Goal: Transaction & Acquisition: Book appointment/travel/reservation

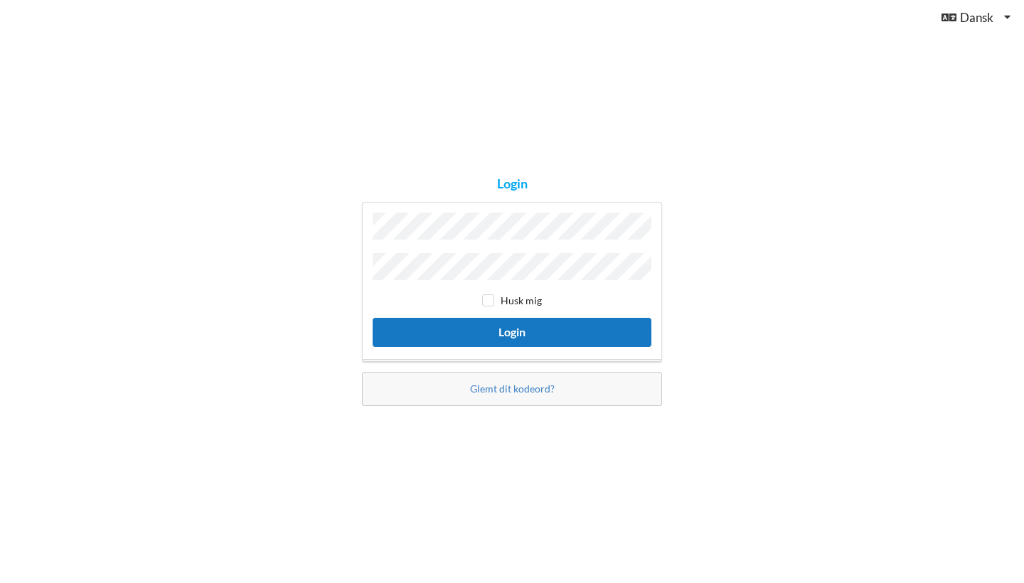
click at [466, 330] on button "Login" at bounding box center [512, 332] width 279 height 29
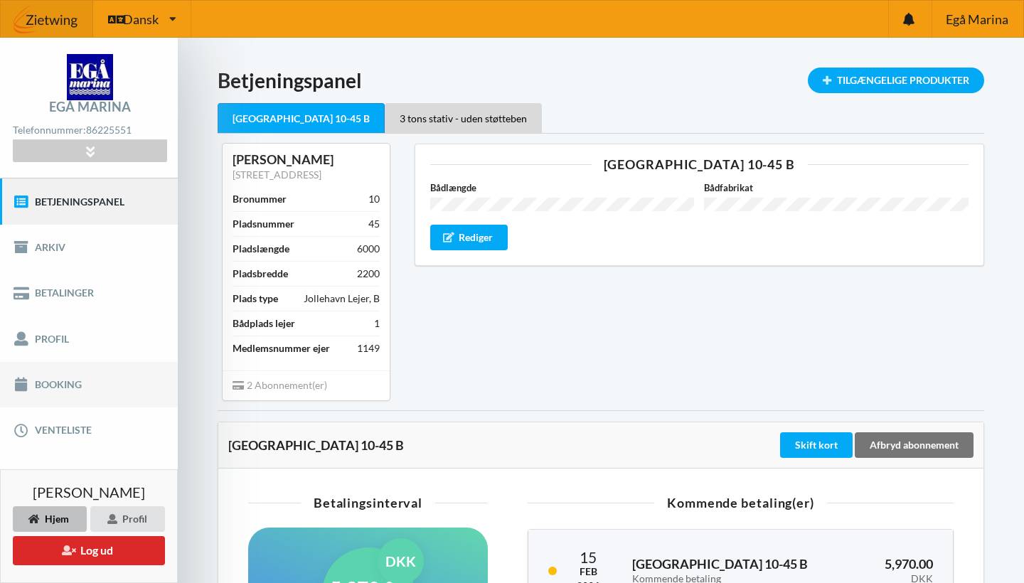
click at [58, 384] on link "Booking" at bounding box center [89, 385] width 178 height 46
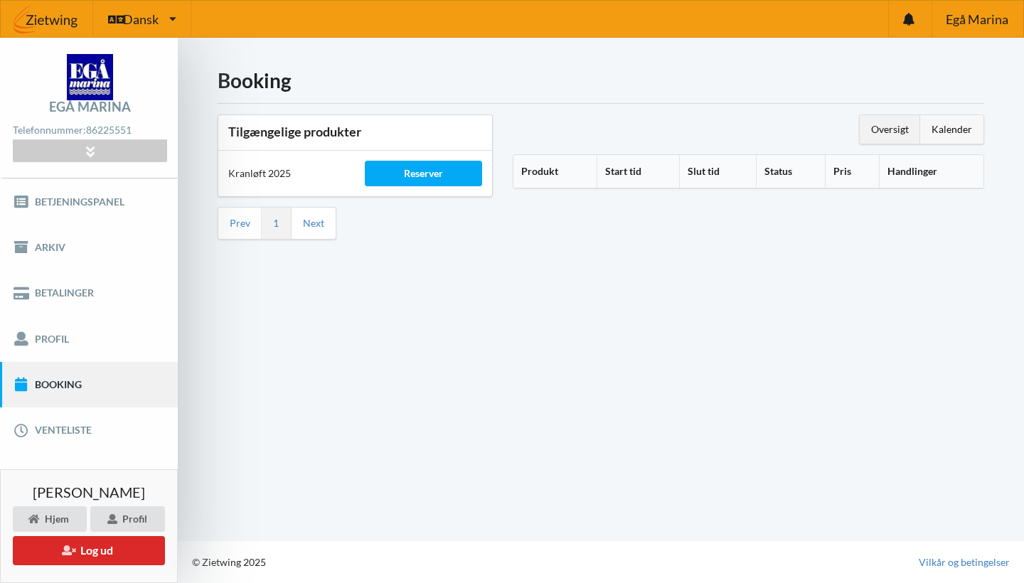
click at [958, 119] on div "Kalender" at bounding box center [951, 129] width 63 height 28
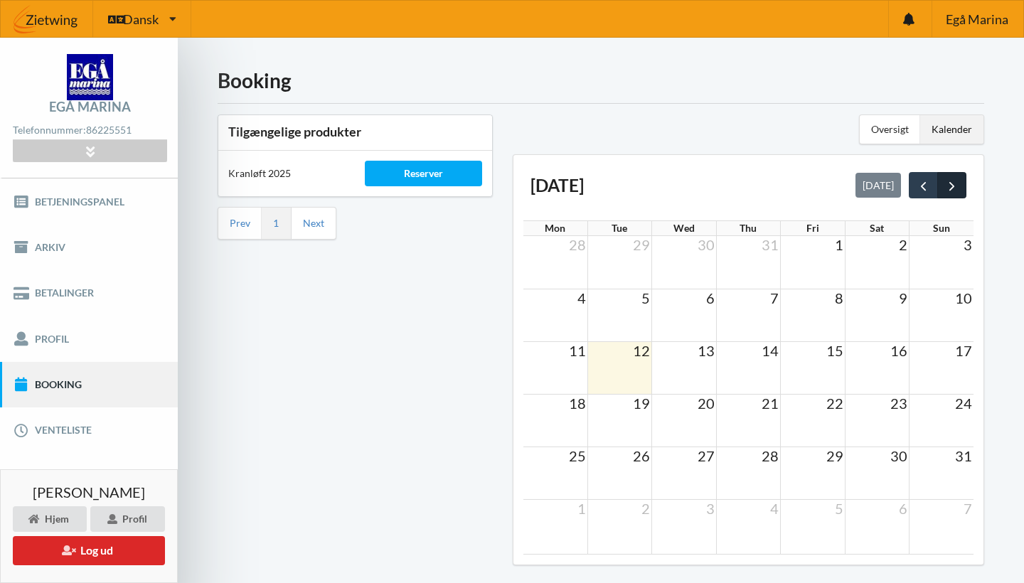
click at [955, 193] on span "next" at bounding box center [951, 185] width 15 height 15
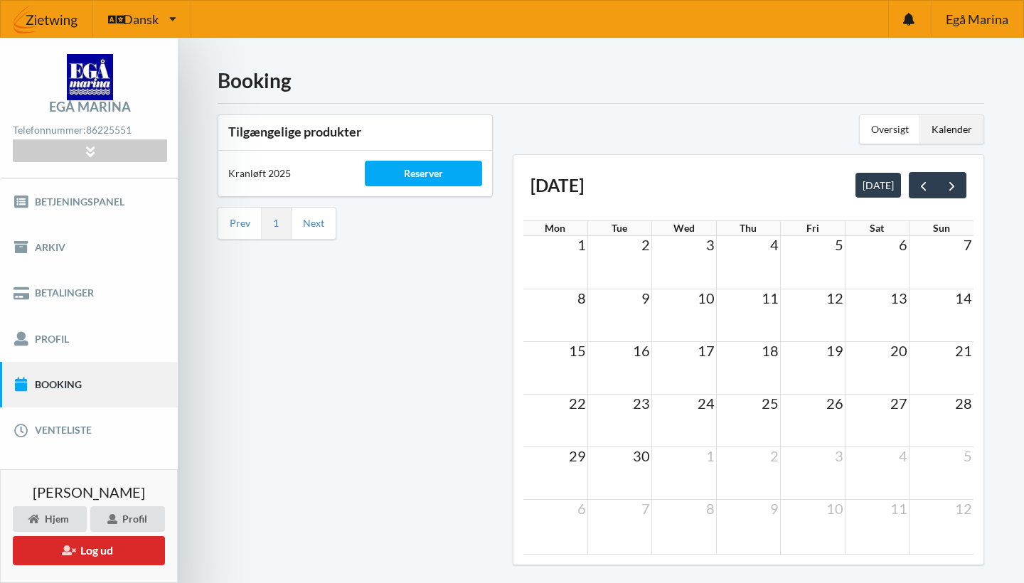
scroll to position [58, 0]
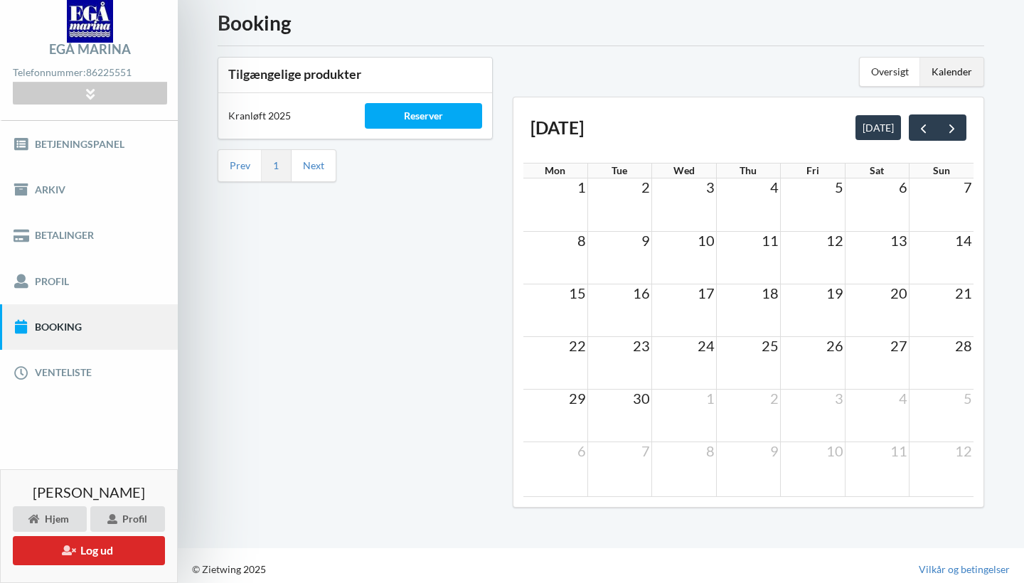
click at [579, 218] on td at bounding box center [555, 204] width 64 height 53
click at [638, 201] on td at bounding box center [619, 204] width 64 height 53
click at [956, 135] on span "next" at bounding box center [951, 128] width 15 height 15
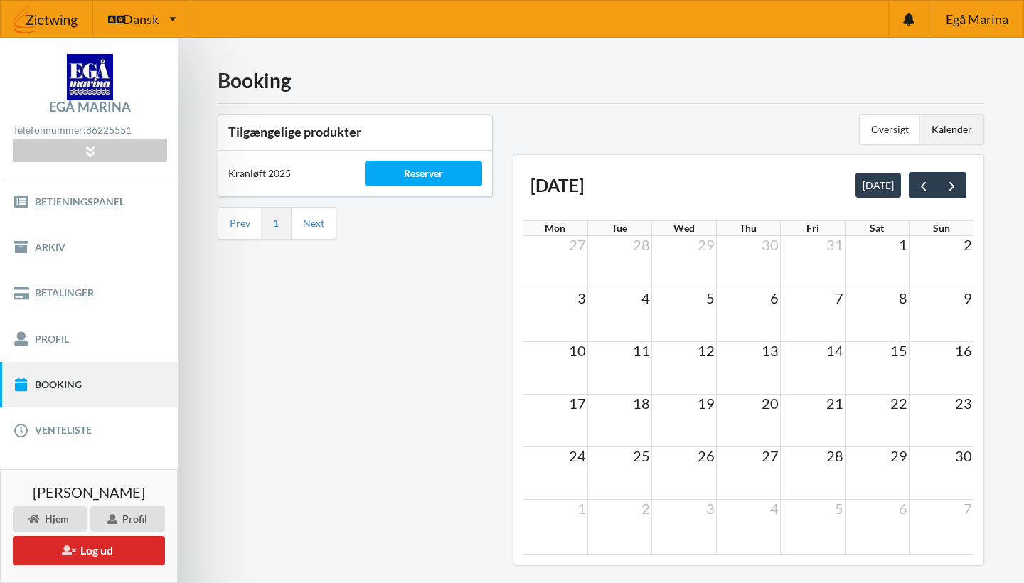
scroll to position [0, 0]
click at [422, 176] on div "Reserver" at bounding box center [423, 174] width 117 height 26
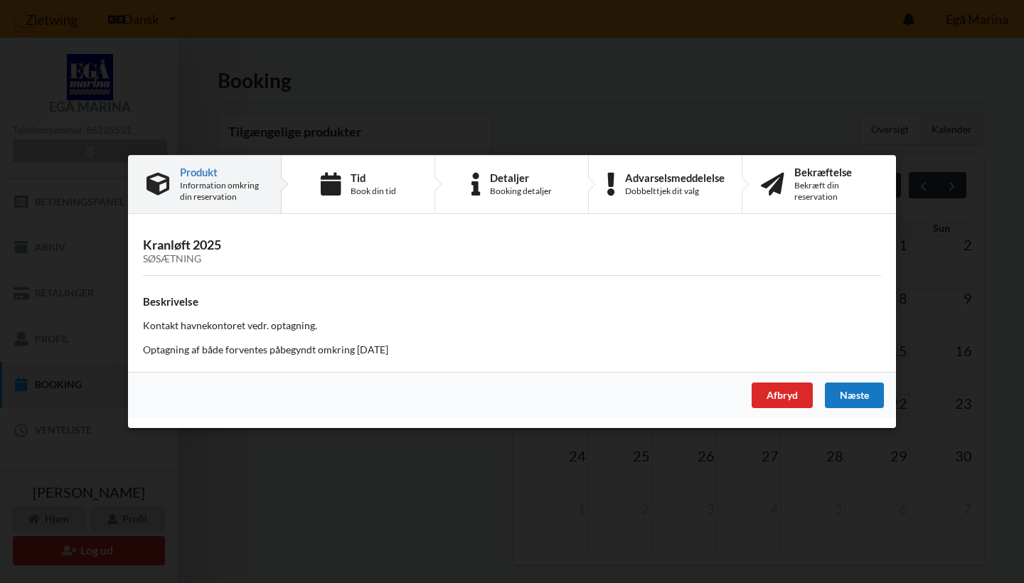
click at [844, 397] on div "Næste" at bounding box center [854, 395] width 59 height 26
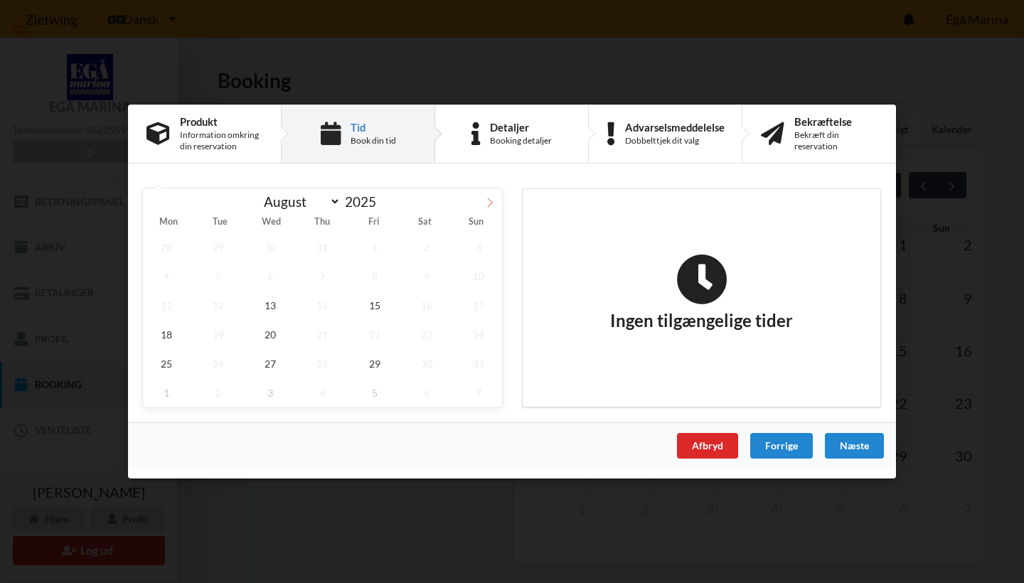
click at [491, 200] on icon at bounding box center [490, 202] width 5 height 9
click at [492, 198] on icon at bounding box center [490, 203] width 10 height 10
click at [154, 196] on span at bounding box center [155, 200] width 24 height 24
click at [154, 198] on icon at bounding box center [155, 203] width 10 height 10
click at [491, 202] on icon at bounding box center [490, 202] width 5 height 9
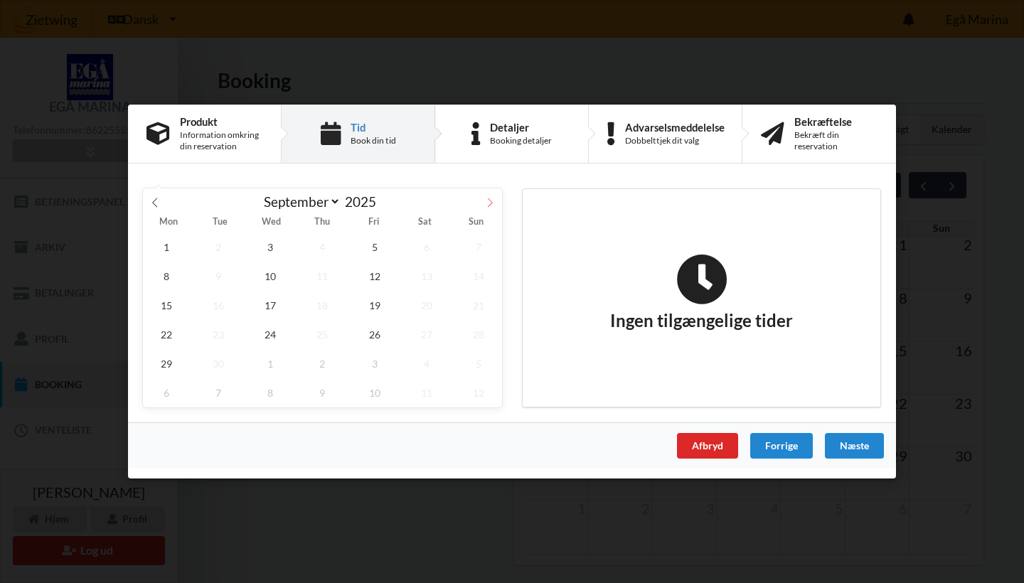
select select "8"
click at [373, 333] on span "26" at bounding box center [374, 334] width 47 height 29
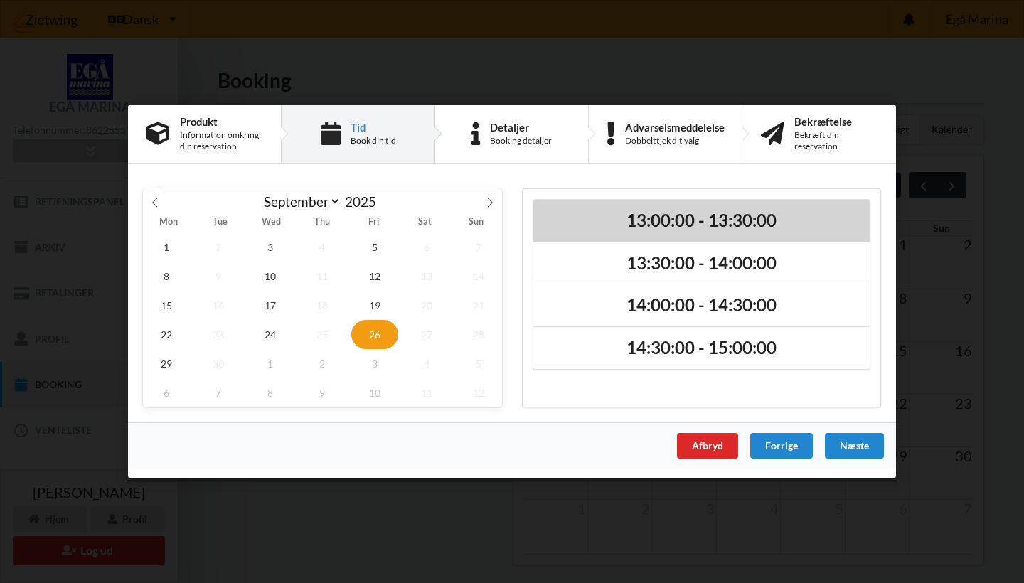
click at [793, 224] on h2 "13:00:00 - 13:30:00" at bounding box center [701, 221] width 316 height 22
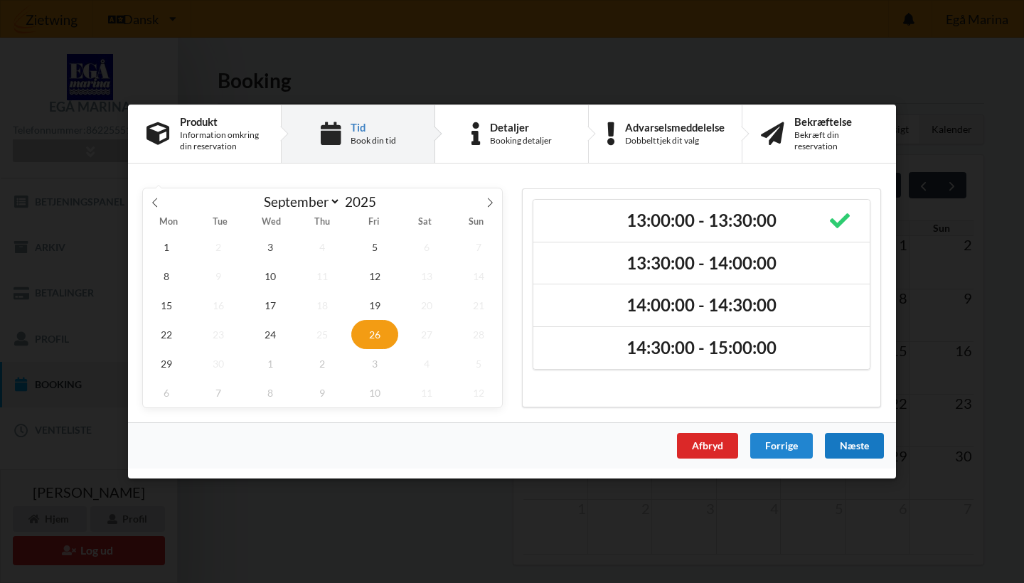
click at [866, 449] on div "Næste" at bounding box center [854, 446] width 59 height 26
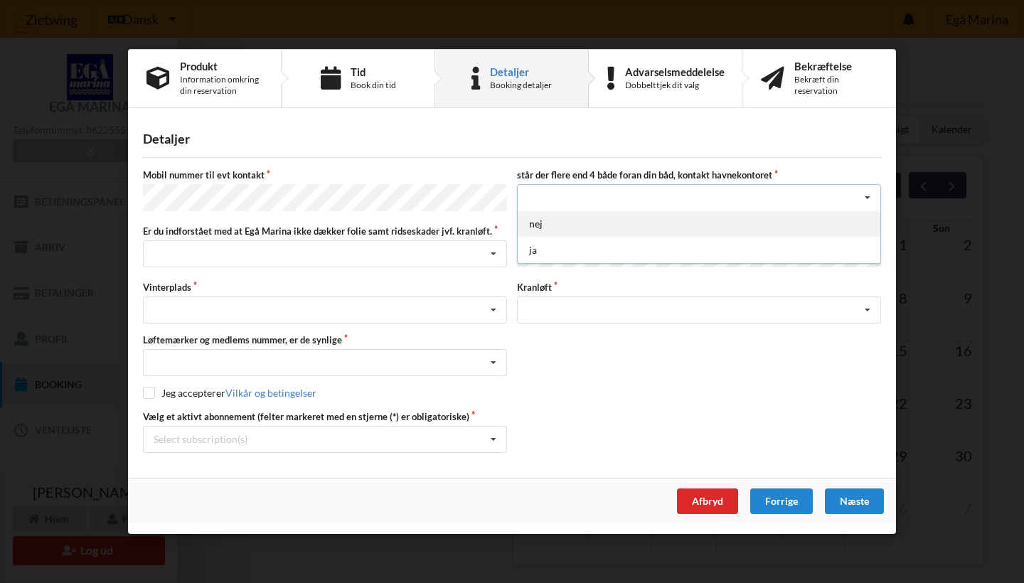
click at [550, 225] on div "nej" at bounding box center [699, 223] width 363 height 26
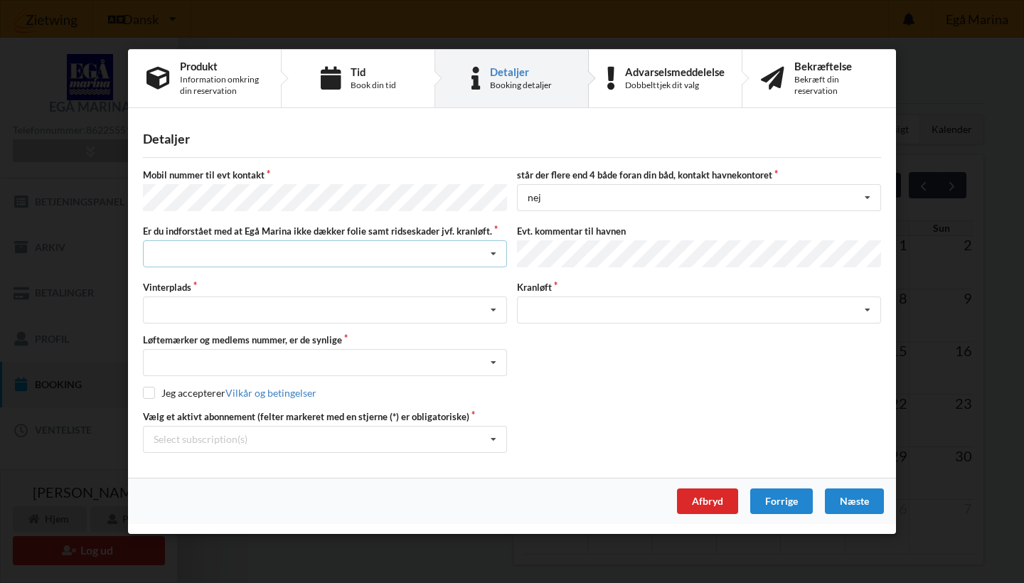
click at [346, 252] on div "Jeg har tæpper med og tager selv ansvaret for eventuelle folie samt ridseskader…" at bounding box center [325, 253] width 364 height 27
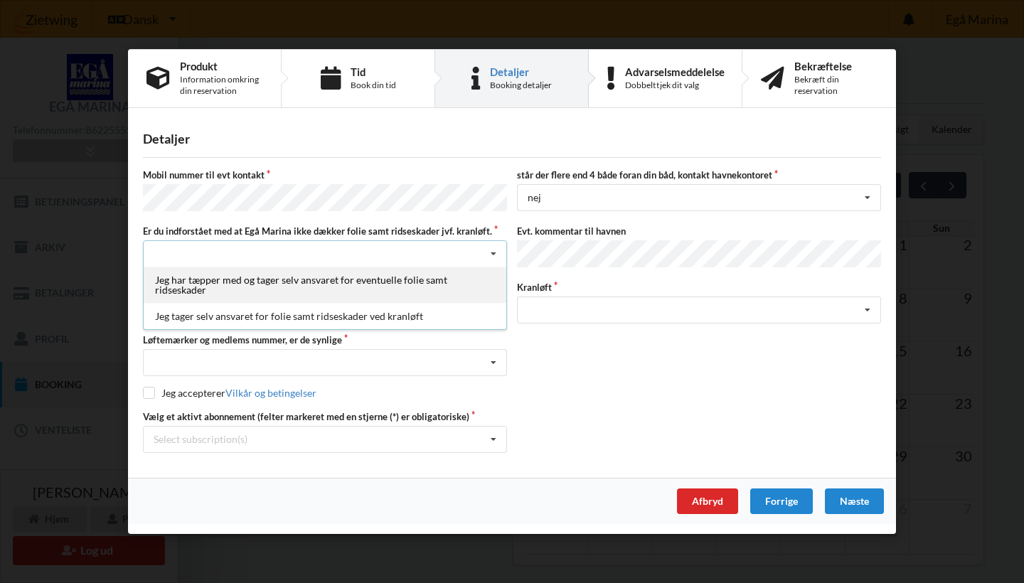
click at [324, 287] on div "Jeg har tæpper med og tager selv ansvaret for eventuelle folie samt ridseskader" at bounding box center [325, 285] width 363 height 36
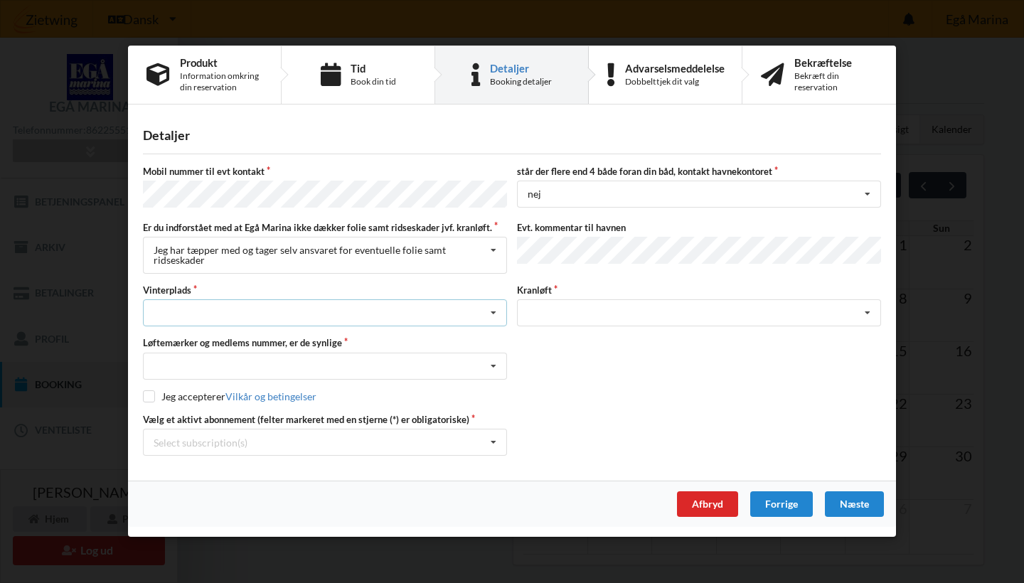
click at [338, 311] on div "Landplads nr. 1 Landplads nr. 2 Landplads nr.3 Landplads nr. 4 Landplads nr. 5 …" at bounding box center [325, 313] width 364 height 27
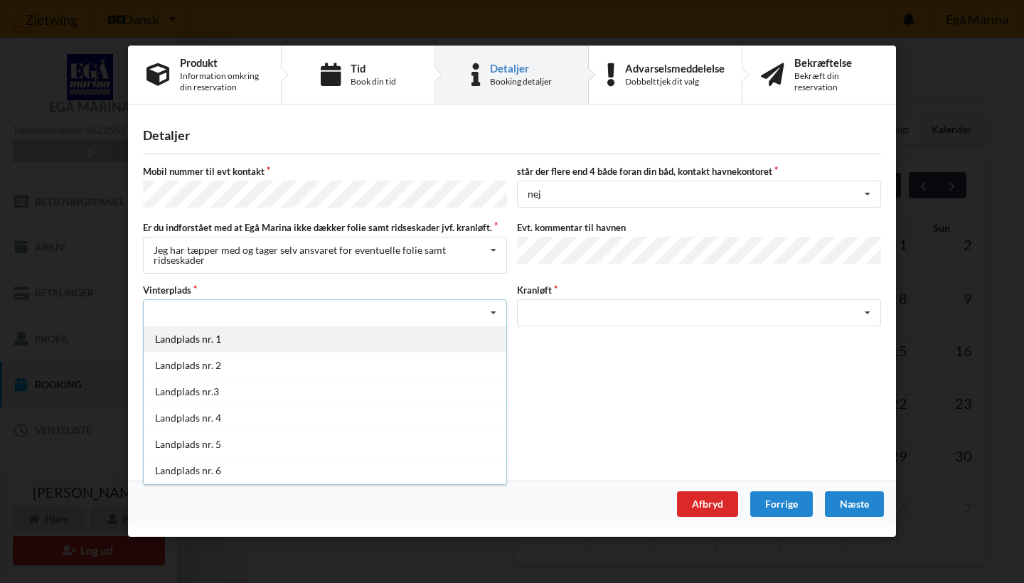
click at [280, 341] on div "Landplads nr. 1" at bounding box center [325, 339] width 363 height 26
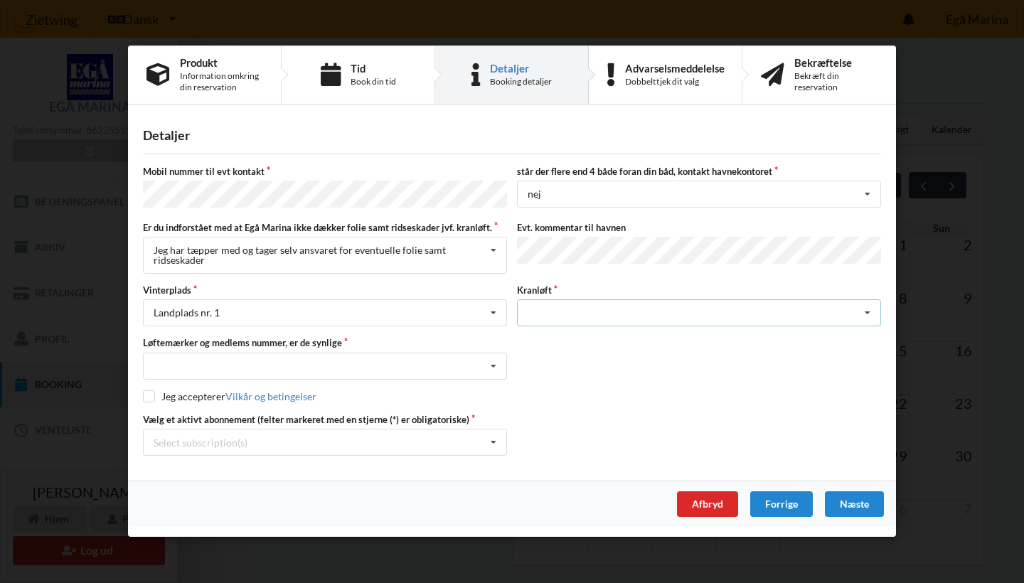
click at [596, 316] on div "Søsætning" at bounding box center [699, 313] width 364 height 27
click at [684, 396] on div "Jeg accepterer Vilkår og betingelser" at bounding box center [512, 397] width 738 height 14
click at [616, 310] on div "Søsætning" at bounding box center [699, 313] width 364 height 27
click at [578, 408] on div "Mobil nummer til evt kontakt står der flere end 4 både foran din båd, kontakt h…" at bounding box center [512, 311] width 738 height 291
click at [710, 505] on div "Afbryd" at bounding box center [707, 505] width 61 height 26
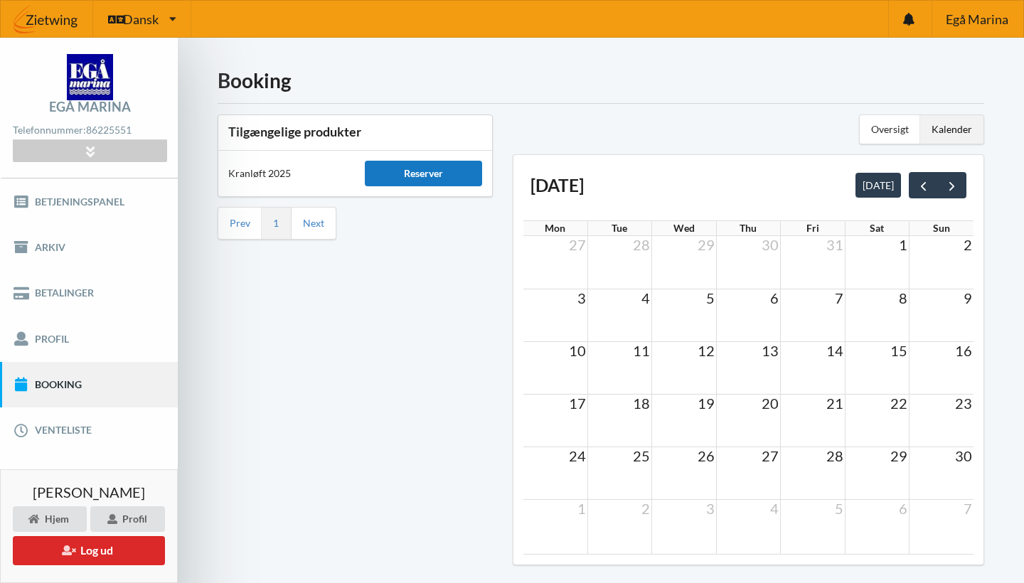
click at [431, 176] on div "Reserver" at bounding box center [423, 174] width 117 height 26
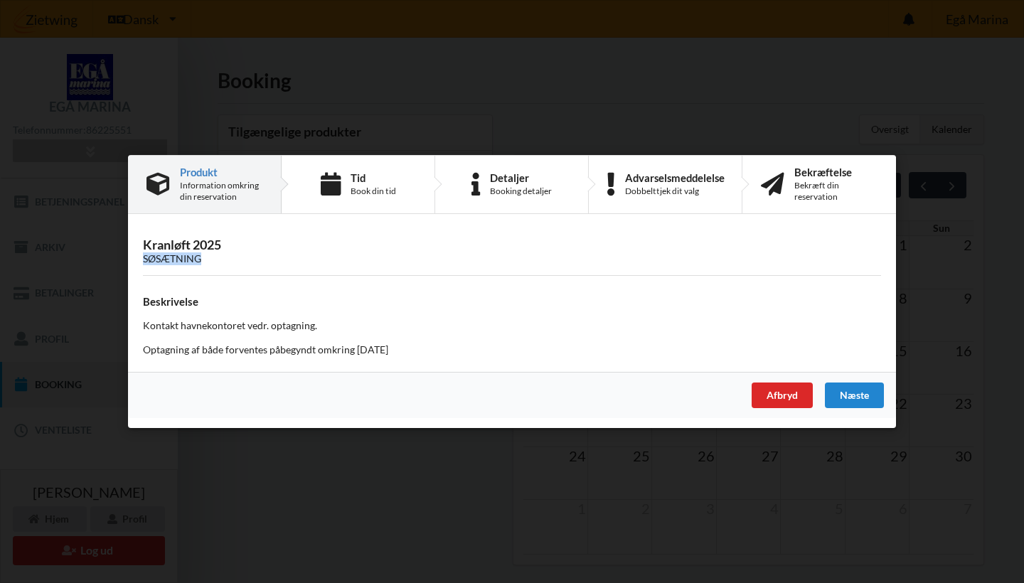
drag, startPoint x: 235, startPoint y: 264, endPoint x: 112, endPoint y: 264, distance: 123.0
click at [111, 264] on div "Er du sikker på du vil logge ud? Nej Ja Vilkår og betingelser Brugerbetingelser…" at bounding box center [512, 291] width 1024 height 583
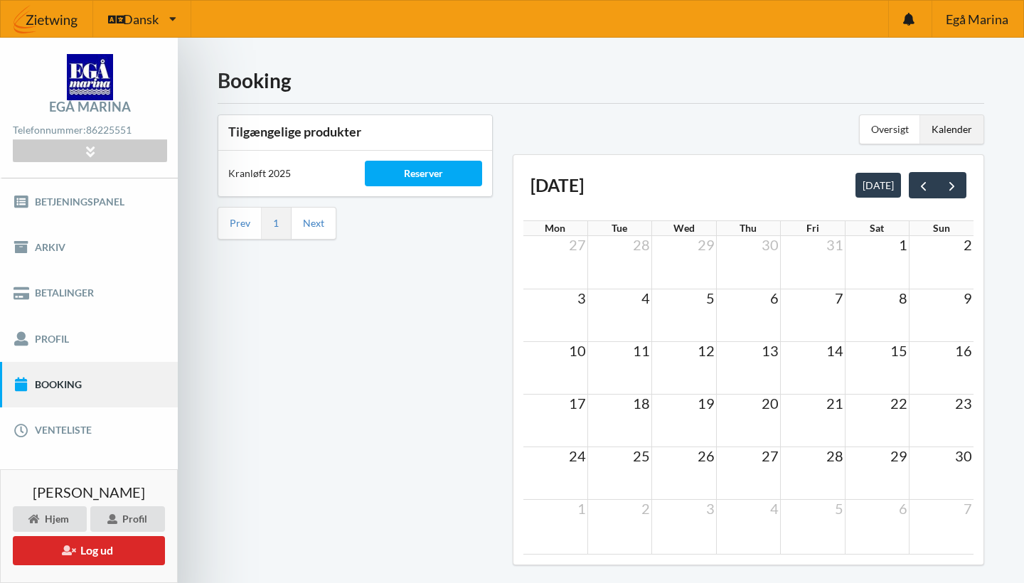
click at [343, 278] on div "Tilgængelige produkter Kranløft 2025 Reserver Prev 1 Next" at bounding box center [355, 345] width 295 height 480
click at [55, 335] on link "Profil" at bounding box center [89, 339] width 178 height 46
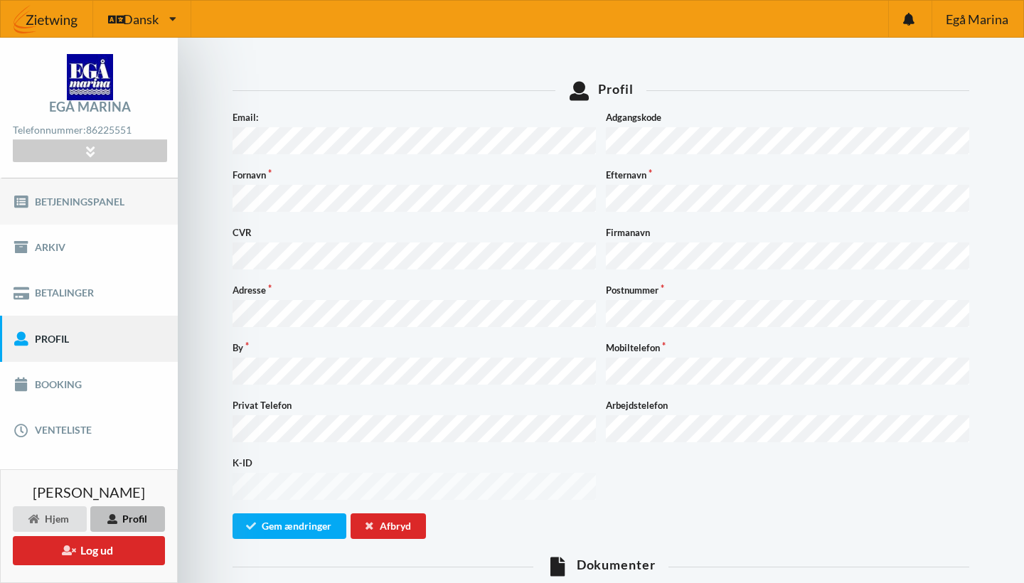
click at [66, 200] on link "Betjeningspanel" at bounding box center [89, 201] width 178 height 46
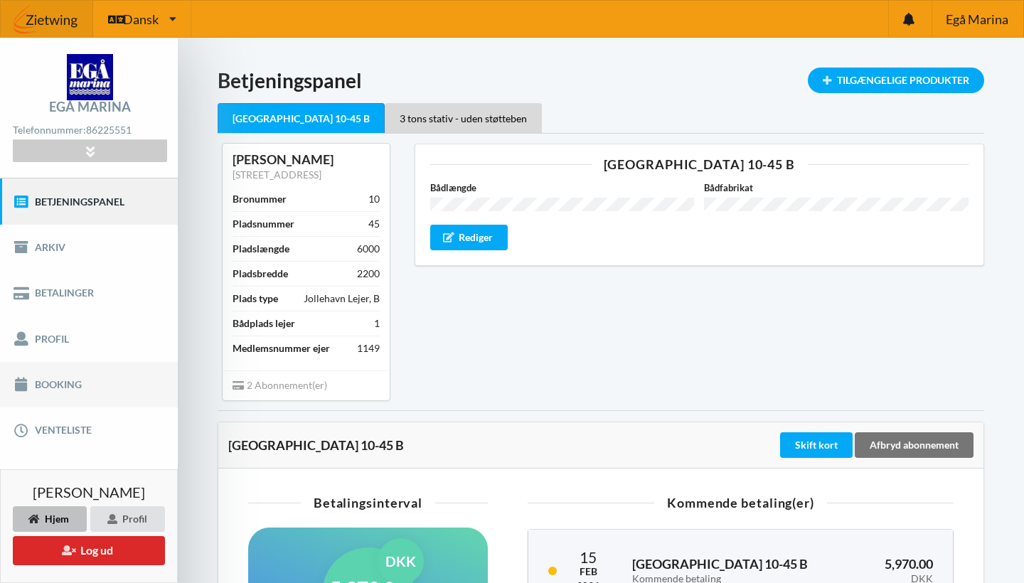
click at [70, 381] on link "Booking" at bounding box center [89, 385] width 178 height 46
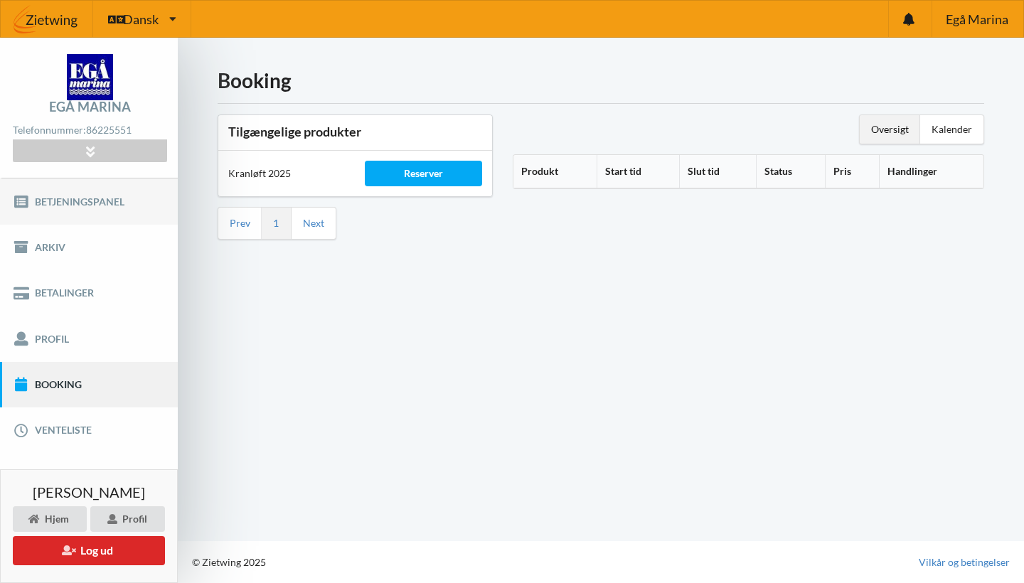
click at [68, 206] on link "Betjeningspanel" at bounding box center [89, 201] width 178 height 46
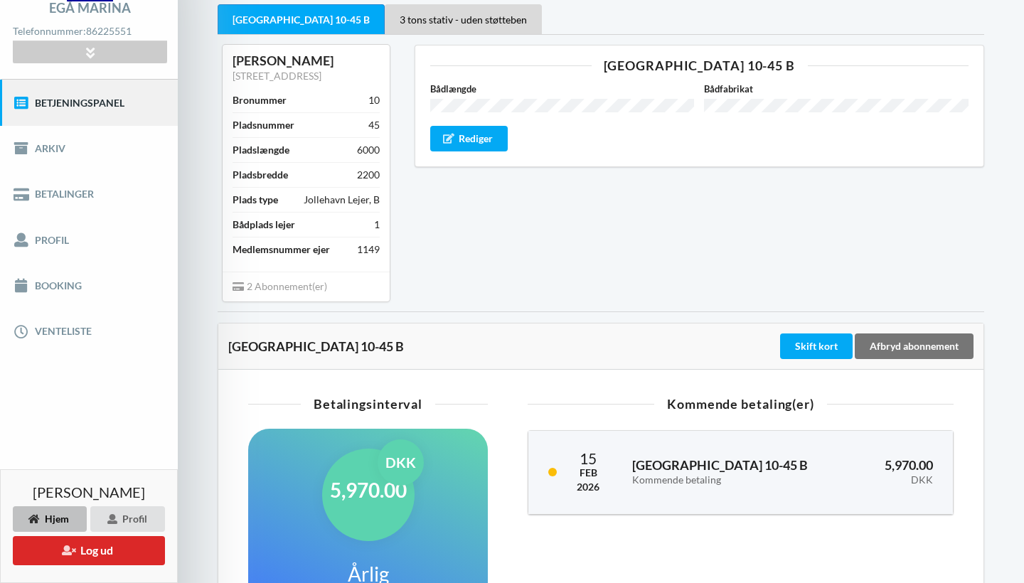
scroll to position [97, 0]
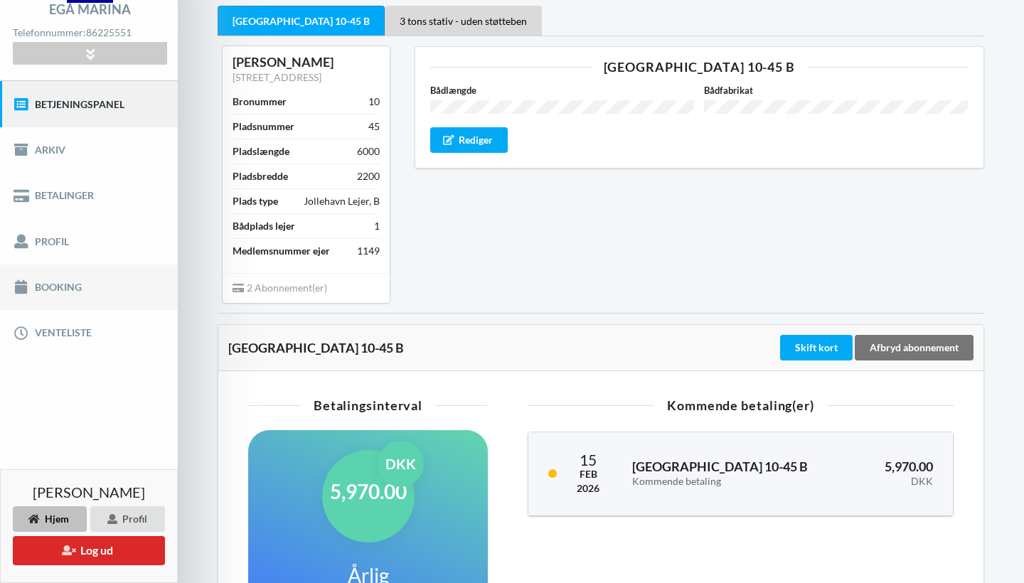
click at [99, 283] on link "Booking" at bounding box center [89, 287] width 178 height 46
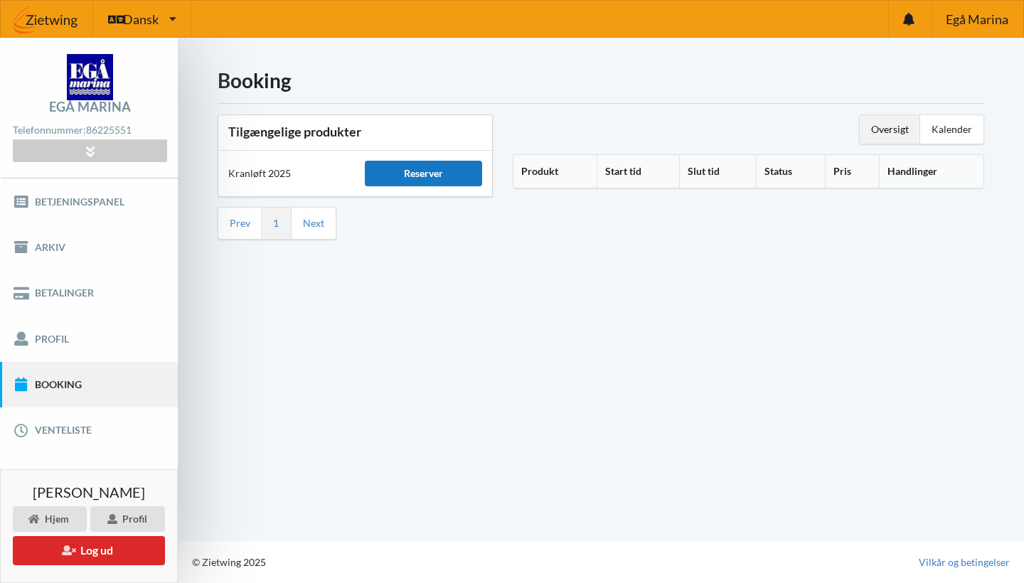
click at [423, 173] on div "Reserver" at bounding box center [423, 174] width 117 height 26
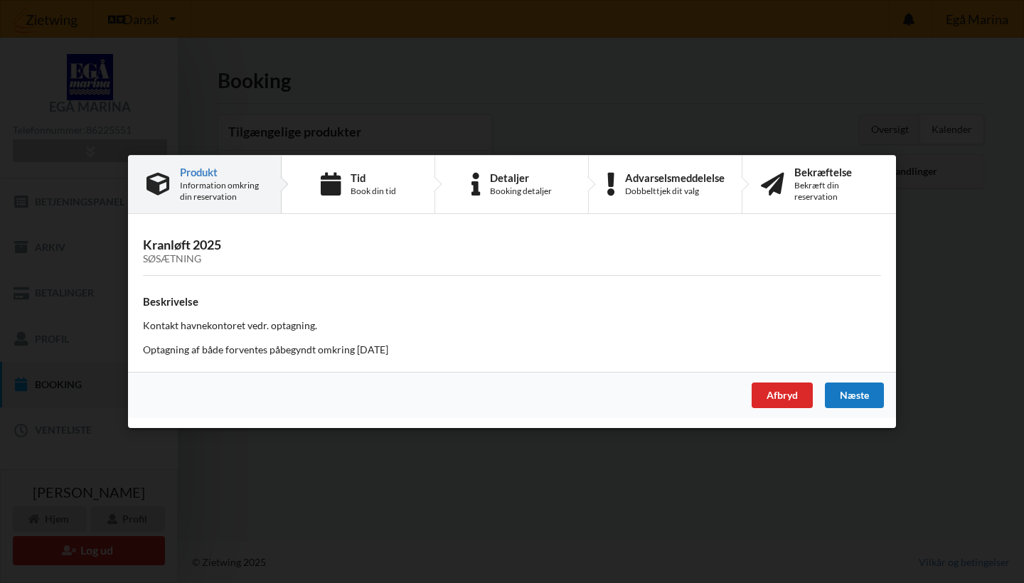
click at [858, 391] on div "Næste" at bounding box center [854, 395] width 59 height 26
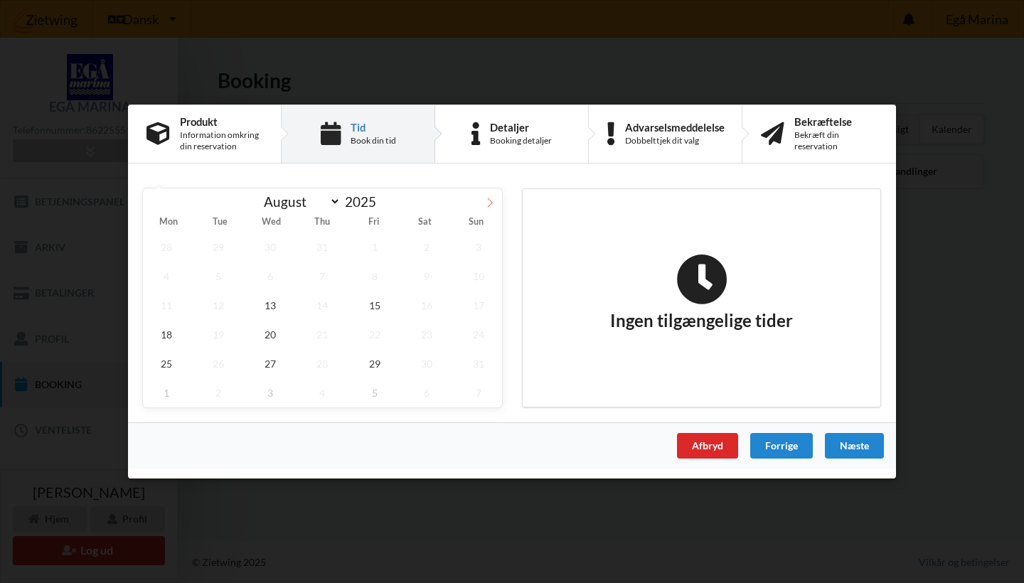
click at [492, 203] on icon at bounding box center [490, 202] width 5 height 9
select select "8"
click at [373, 328] on span "26" at bounding box center [374, 334] width 47 height 29
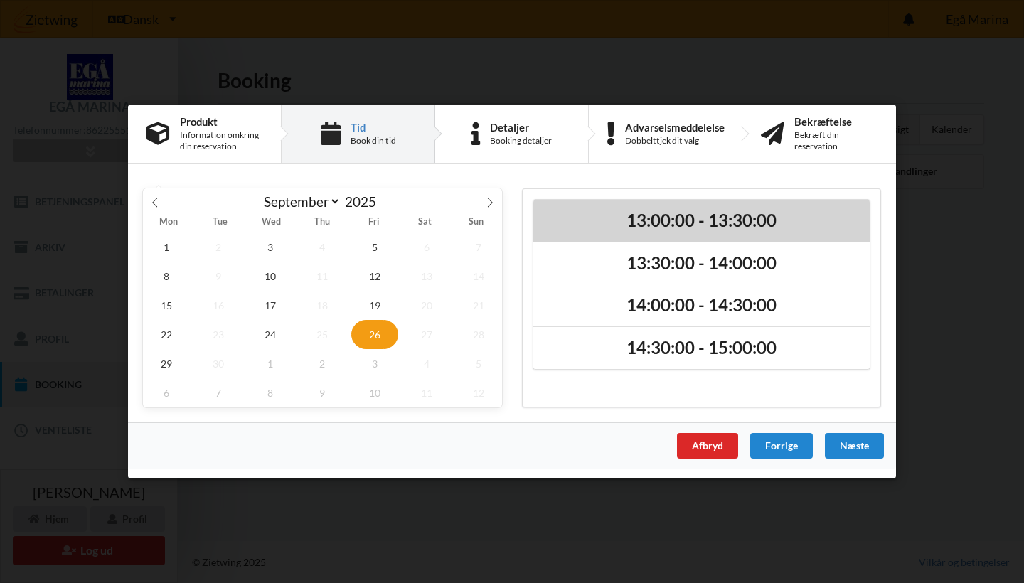
click at [755, 221] on h2 "13:00:00 - 13:30:00" at bounding box center [701, 221] width 316 height 22
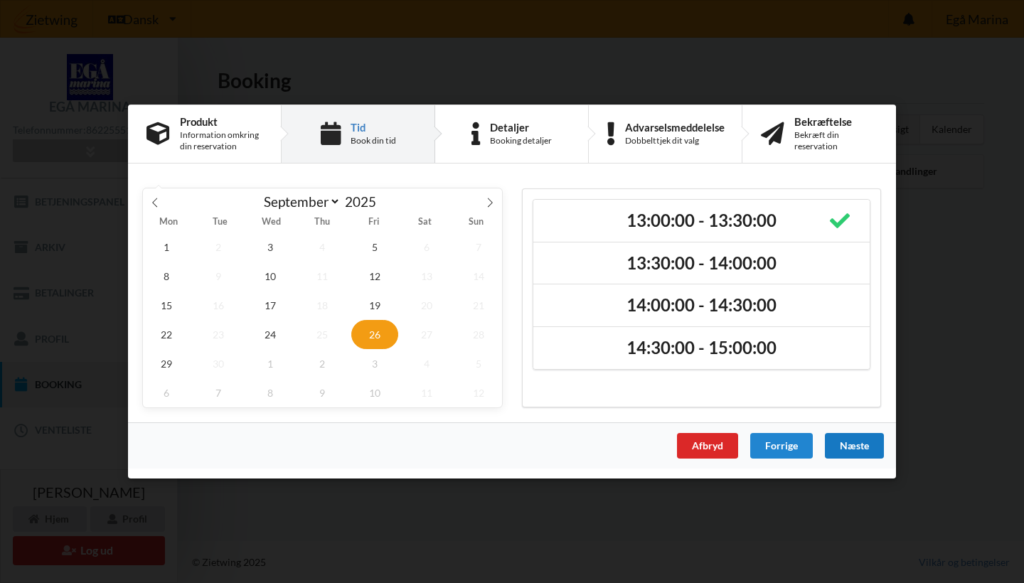
click at [850, 441] on div "Næste" at bounding box center [854, 446] width 59 height 26
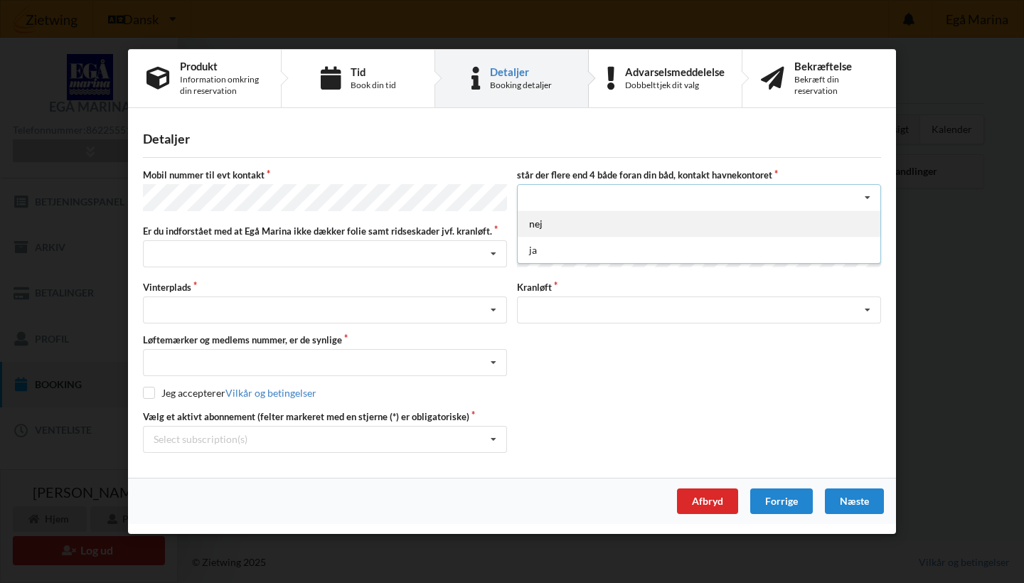
click at [592, 233] on div "nej" at bounding box center [699, 223] width 363 height 26
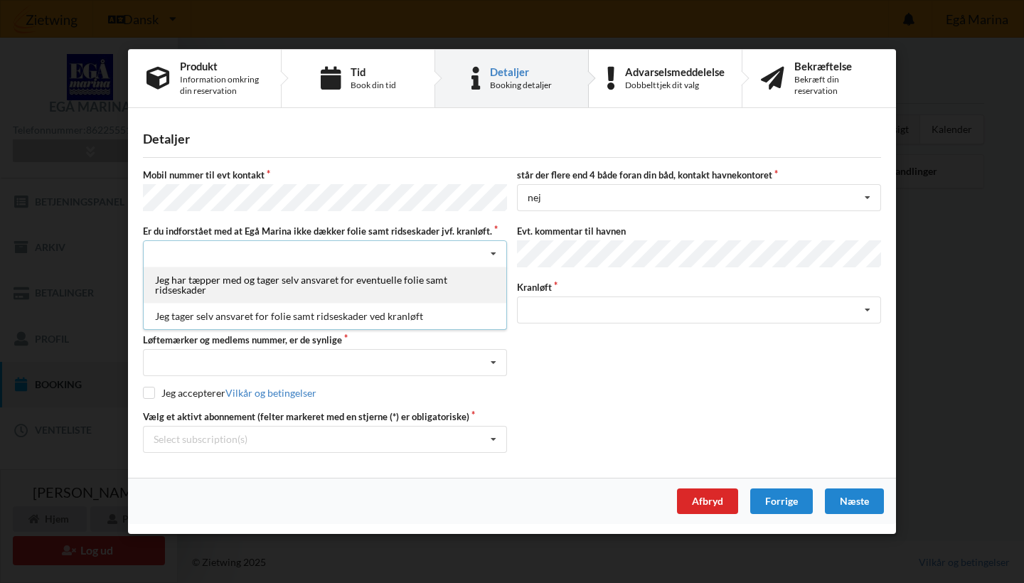
click at [345, 287] on div "Jeg har tæpper med og tager selv ansvaret for eventuelle folie samt ridseskader" at bounding box center [325, 285] width 363 height 36
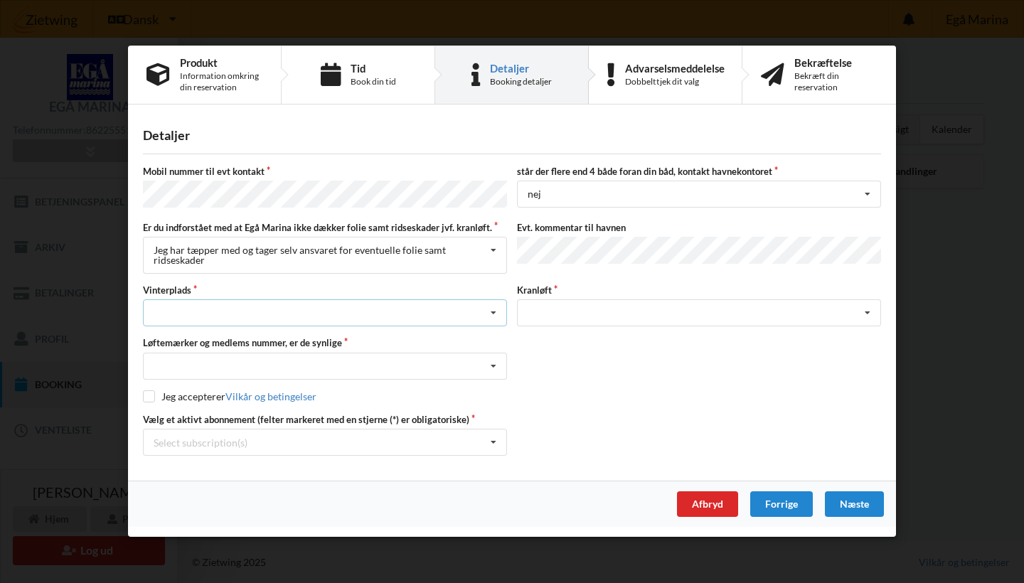
click at [308, 306] on div "Landplads nr. 1 Landplads nr. 2 Landplads nr.3 Landplads nr. 4 Landplads nr. 5 …" at bounding box center [325, 313] width 364 height 27
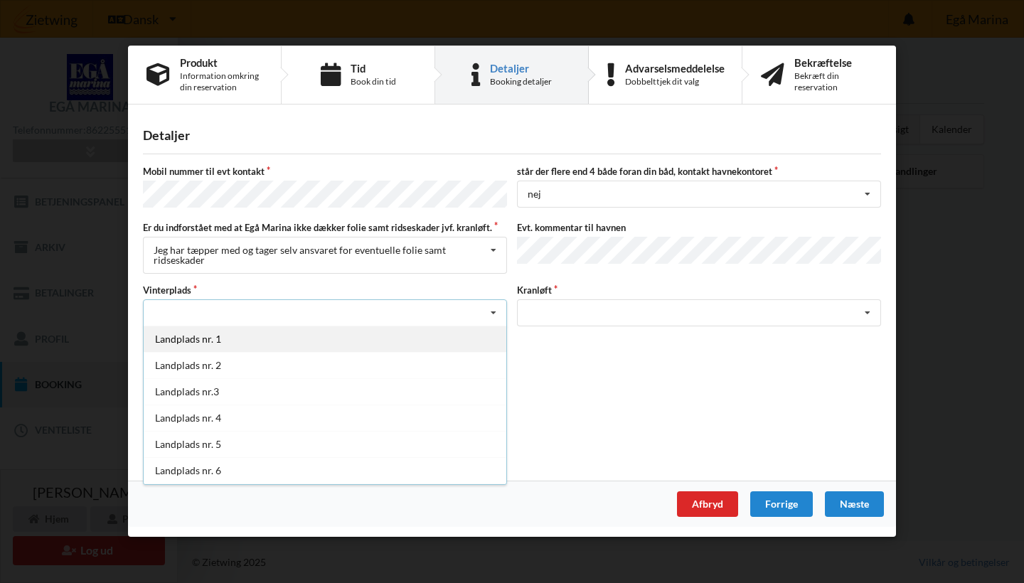
click at [264, 341] on div "Landplads nr. 1" at bounding box center [325, 339] width 363 height 26
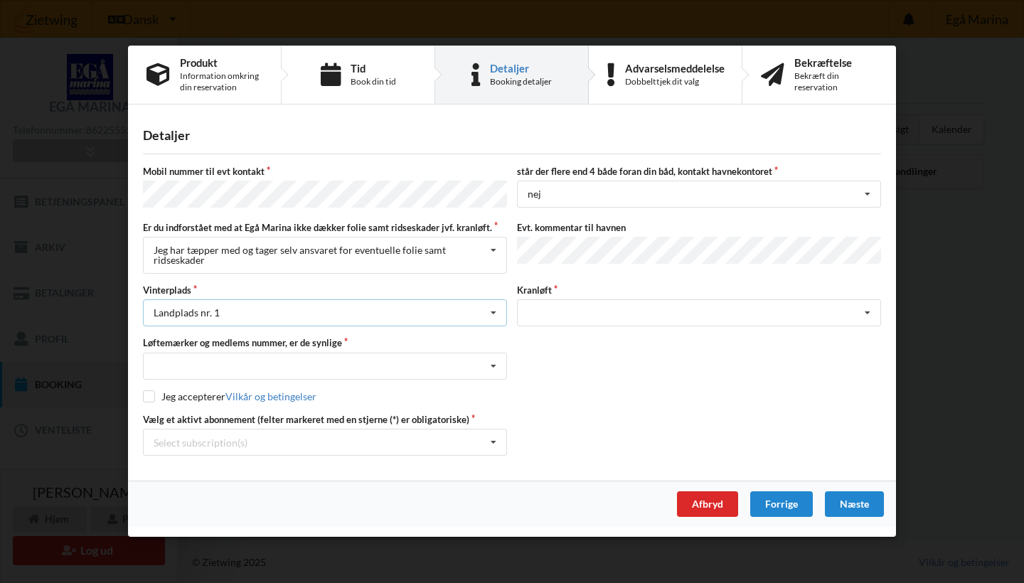
click at [345, 316] on div "Landplads nr. 1 Landplads nr. 1 Landplads nr. 2 Landplads nr.3 Landplads nr. 4 …" at bounding box center [325, 313] width 364 height 27
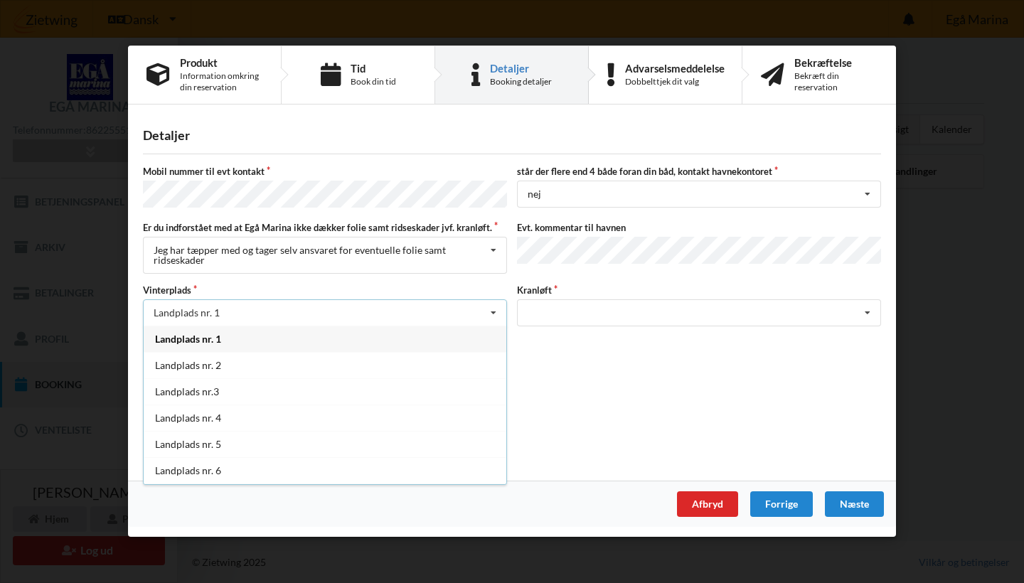
click at [232, 338] on div "Landplads nr. 1" at bounding box center [325, 339] width 363 height 26
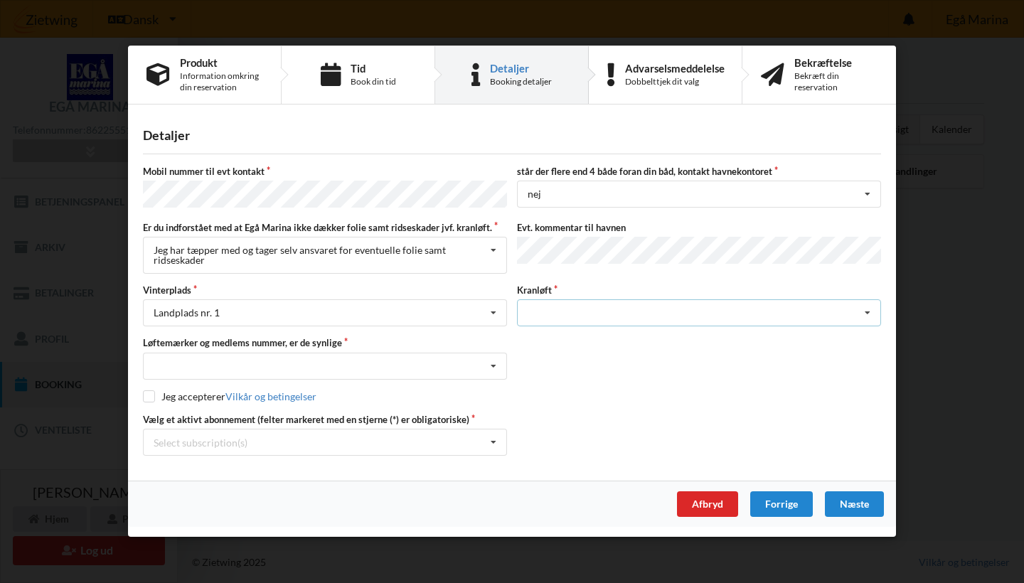
click at [595, 311] on div "Søsætning" at bounding box center [699, 313] width 364 height 27
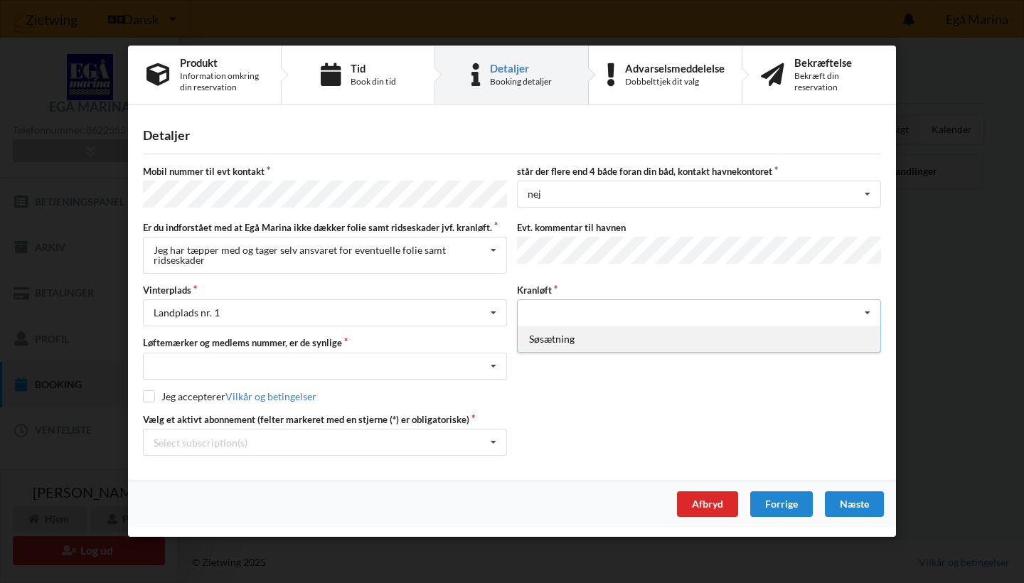
click at [575, 345] on div "Søsætning" at bounding box center [699, 339] width 363 height 26
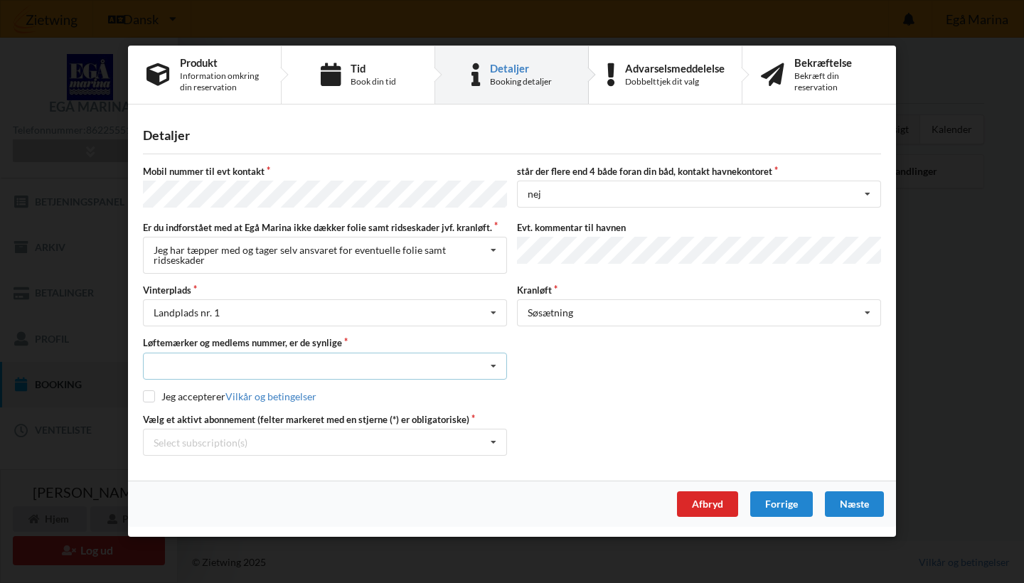
click at [323, 365] on div "Nej, jeg kontakter havnekontoret inden løftet Ja, mine mærker er synlige og int…" at bounding box center [325, 366] width 364 height 27
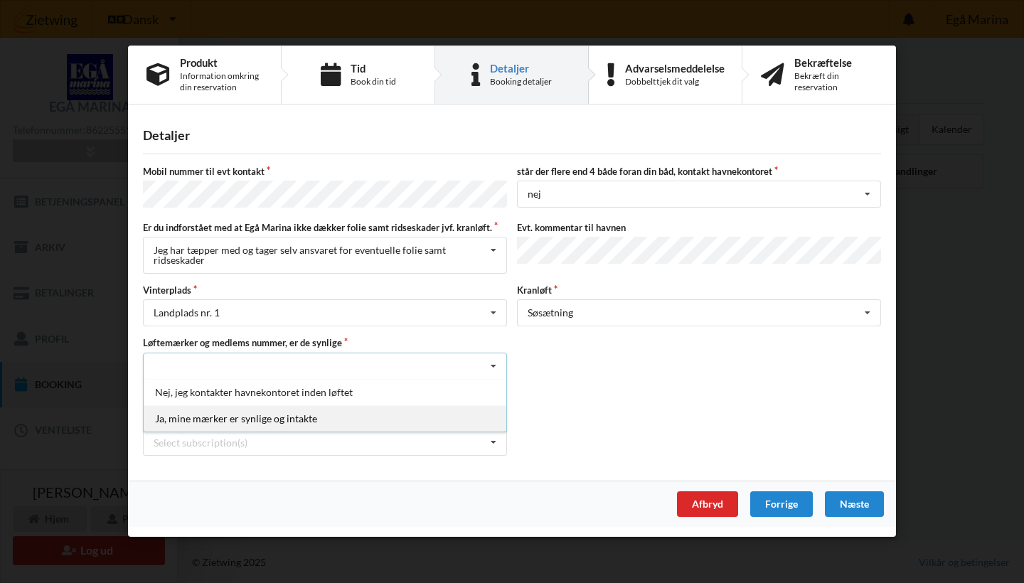
click at [290, 418] on div "Ja, mine mærker er synlige og intakte" at bounding box center [325, 418] width 363 height 26
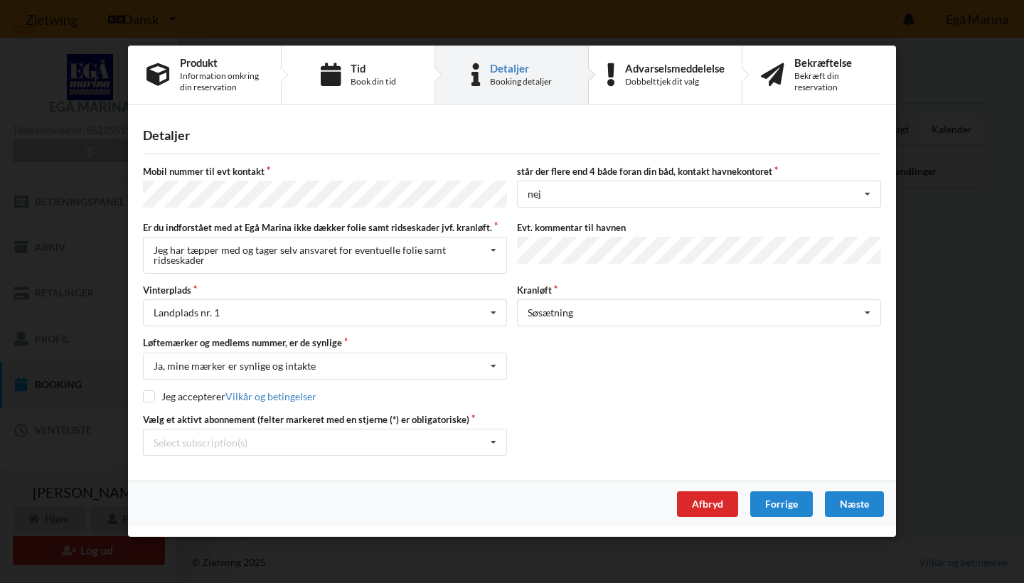
click at [172, 402] on div "Mobil nummer til evt kontakt står der flere end 4 både foran din båd, kontakt h…" at bounding box center [512, 311] width 738 height 291
click at [159, 397] on label "Jeg accepterer Vilkår og betingelser" at bounding box center [229, 396] width 173 height 12
click at [149, 395] on input "checkbox" at bounding box center [149, 396] width 12 height 12
checkbox input "true"
click at [378, 444] on div "Select subscription(s) * Jollehavn 10-45 B * 3 tons stativ - uden støtteben" at bounding box center [325, 442] width 364 height 27
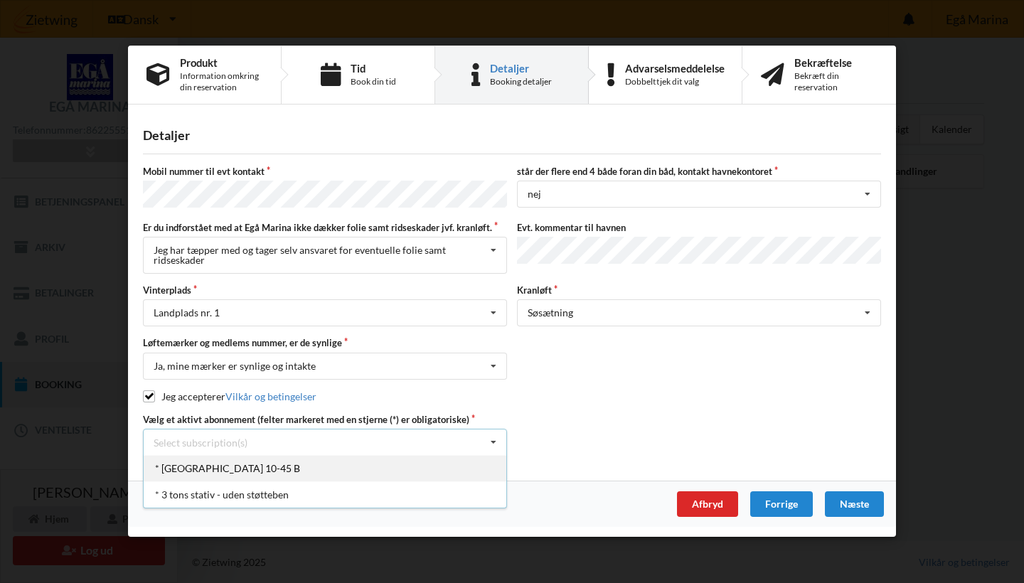
click at [339, 469] on div "* Jollehavn 10-45 B" at bounding box center [325, 469] width 363 height 26
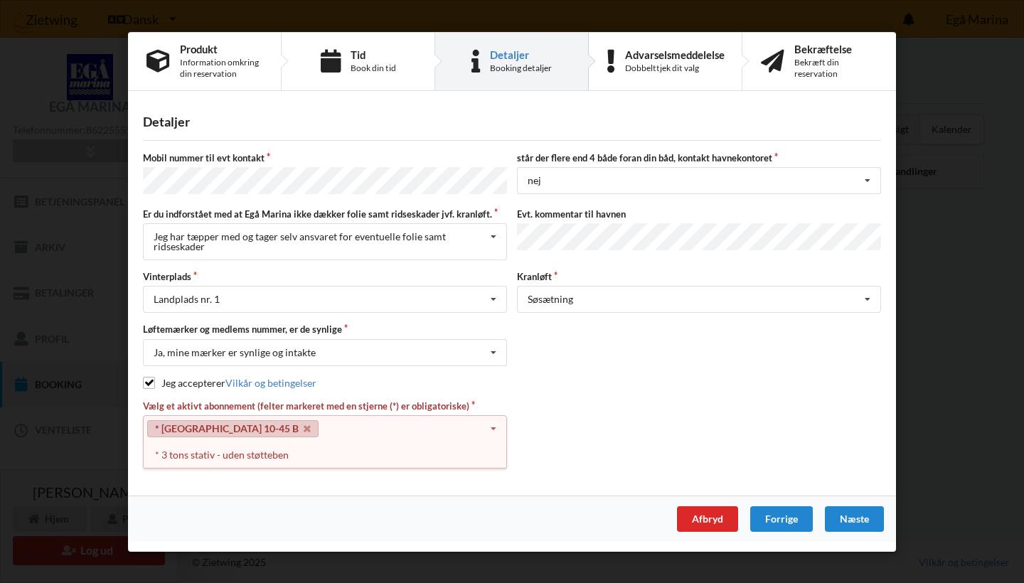
click at [467, 425] on div "* Jollehavn 10-45 B Select subscription(s) * Jollehavn 10-45 B * 3 tons stativ …" at bounding box center [325, 428] width 364 height 27
click at [270, 456] on div "* 3 tons stativ - uden støtteben" at bounding box center [325, 455] width 363 height 26
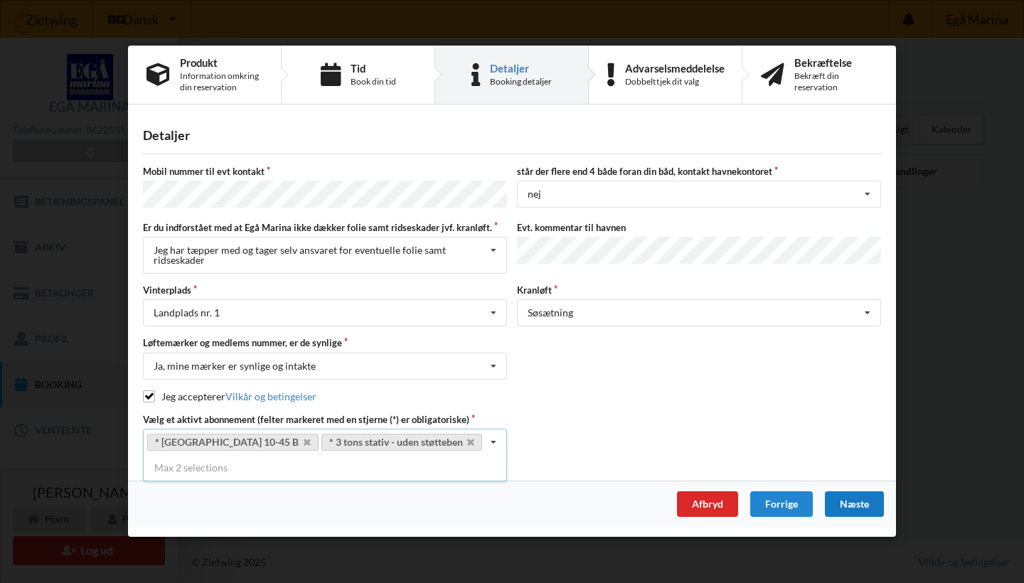
click at [855, 498] on div "Næste" at bounding box center [854, 505] width 59 height 26
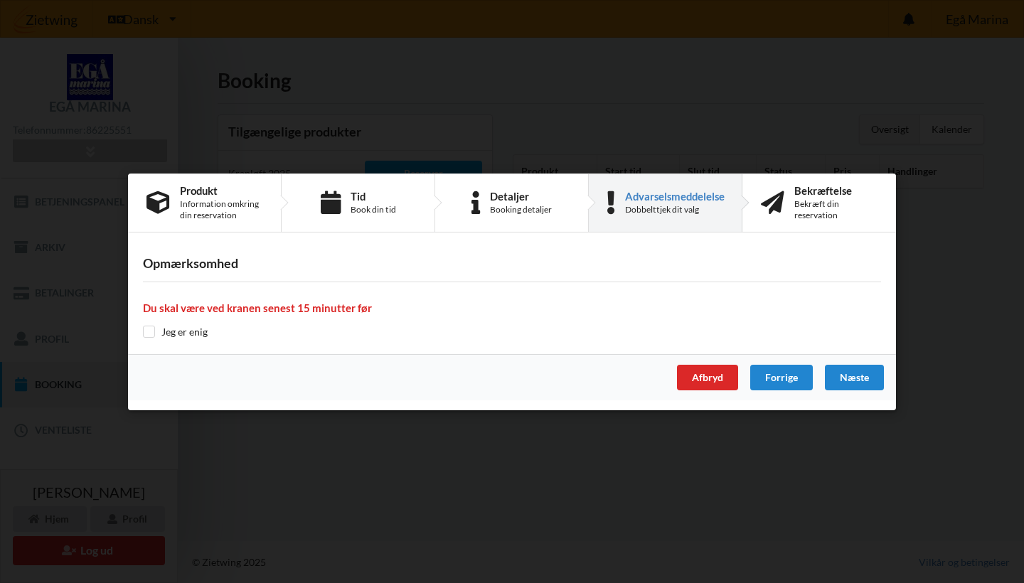
click at [150, 333] on input "checkbox" at bounding box center [149, 332] width 12 height 12
checkbox input "true"
click at [867, 375] on div "Næste" at bounding box center [854, 378] width 59 height 26
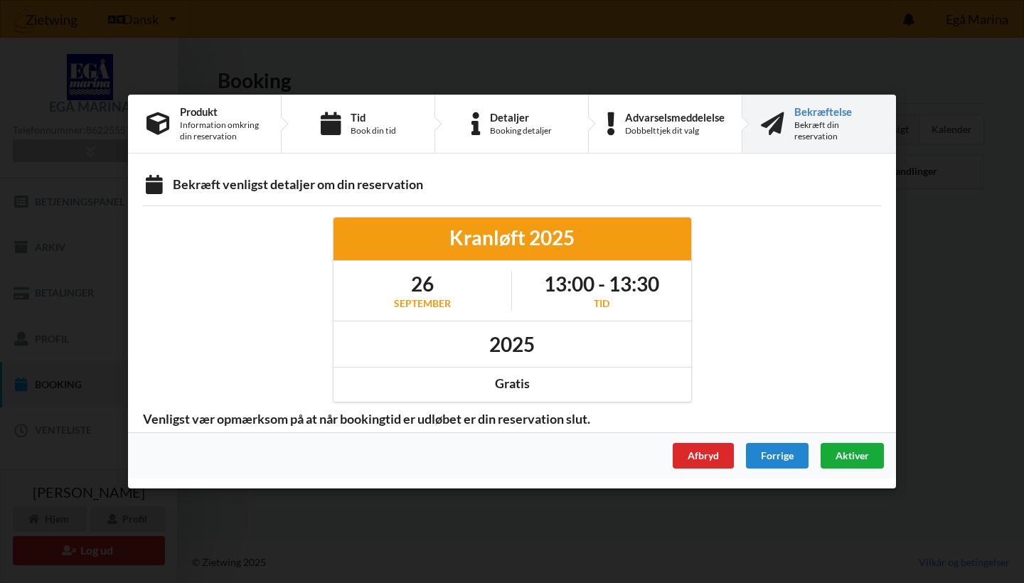
click at [837, 460] on span "Aktiver" at bounding box center [851, 455] width 33 height 12
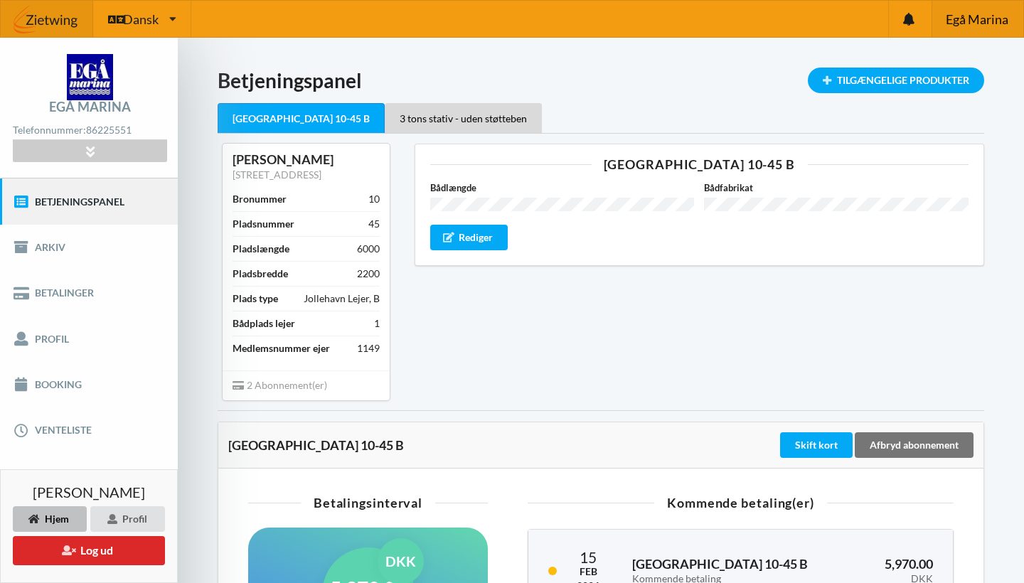
click at [1003, 26] on span "Egå Marina" at bounding box center [977, 19] width 63 height 13
click at [975, 14] on span "Egå Marina" at bounding box center [977, 19] width 63 height 13
click at [961, 21] on span "Egå Marina" at bounding box center [977, 19] width 63 height 13
click at [909, 20] on icon at bounding box center [908, 19] width 11 height 13
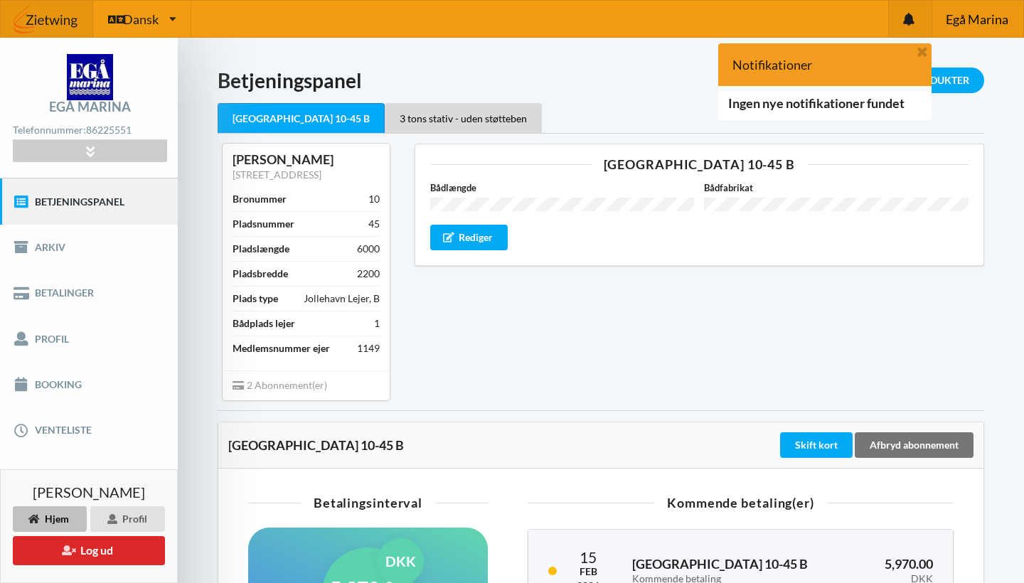
click at [959, 25] on span "Egå Marina" at bounding box center [977, 19] width 63 height 13
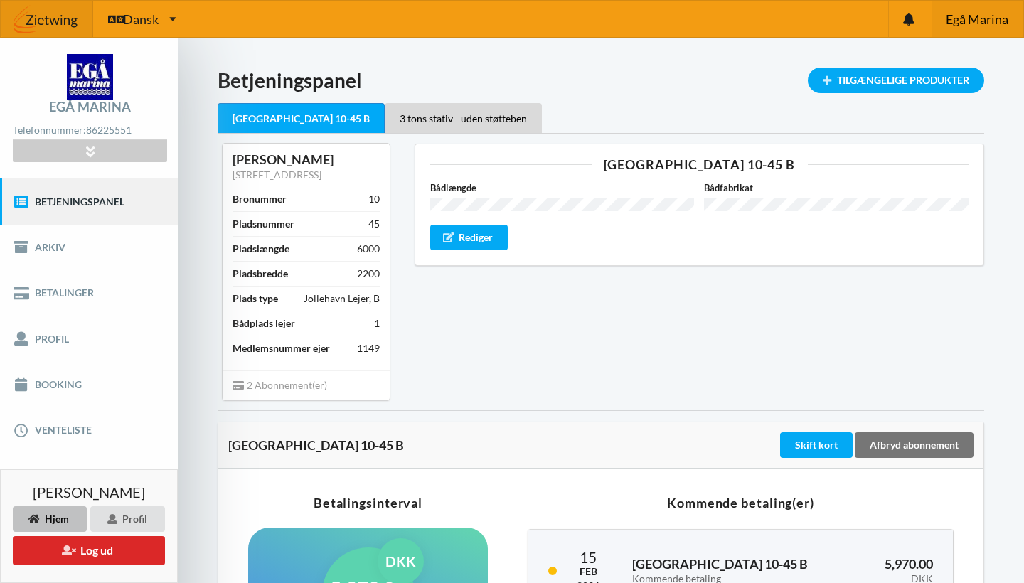
click at [959, 25] on span "Egå Marina" at bounding box center [977, 19] width 63 height 13
click at [97, 542] on button "Log ud" at bounding box center [89, 550] width 152 height 29
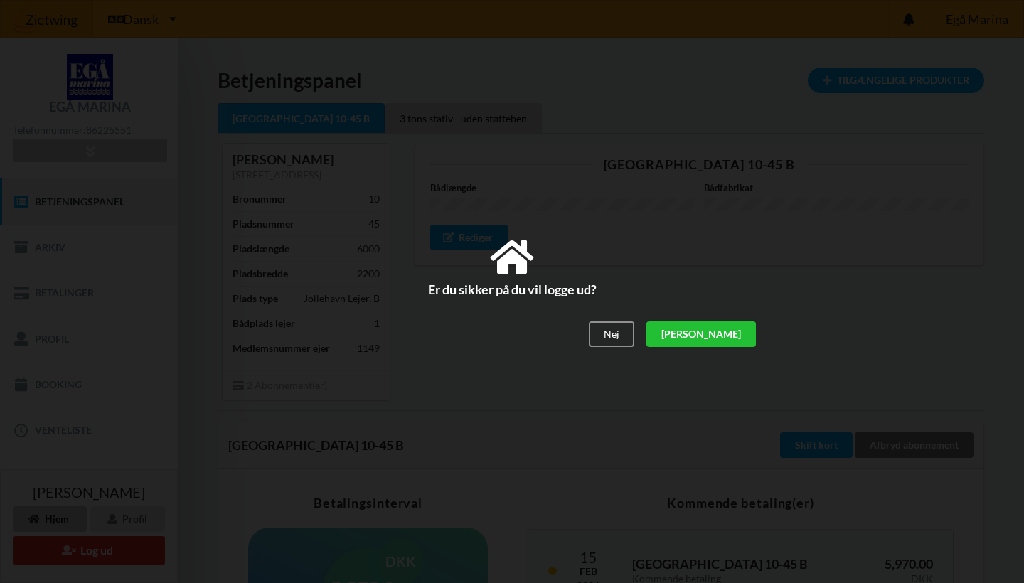
click at [734, 336] on div "[PERSON_NAME]" at bounding box center [700, 335] width 109 height 26
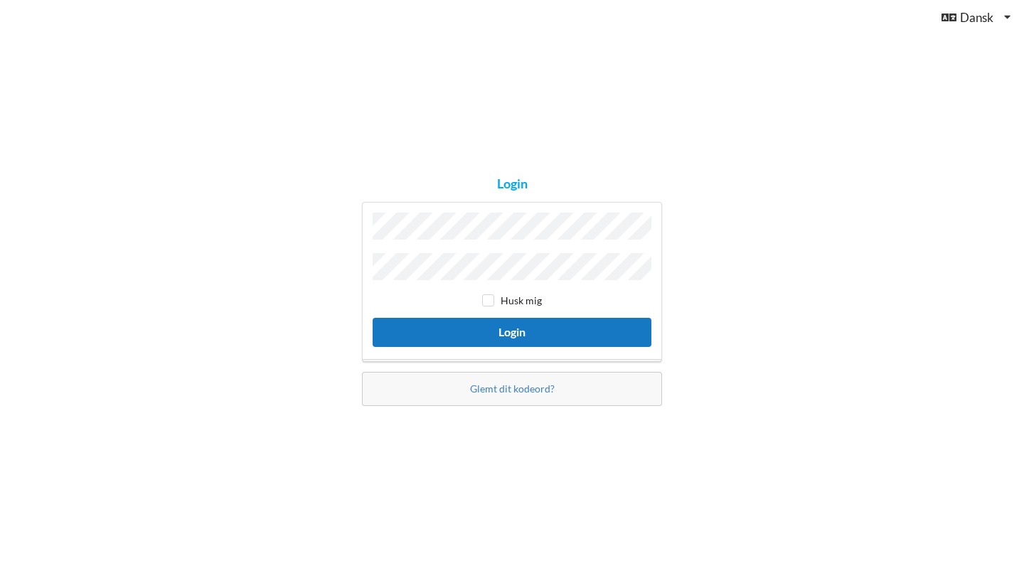
click at [528, 329] on button "Login" at bounding box center [512, 332] width 279 height 29
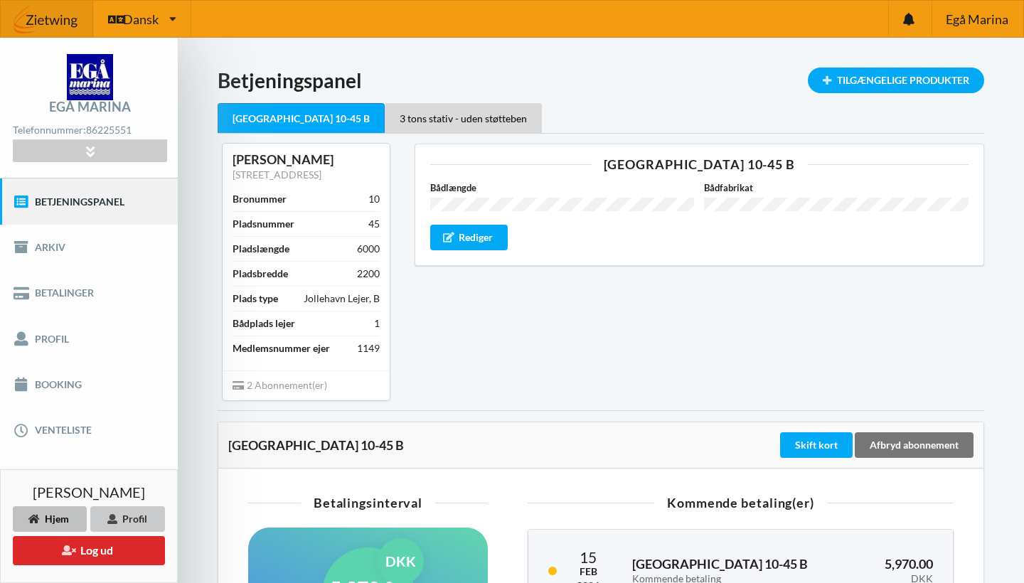
click at [112, 521] on icon at bounding box center [112, 518] width 12 height 9
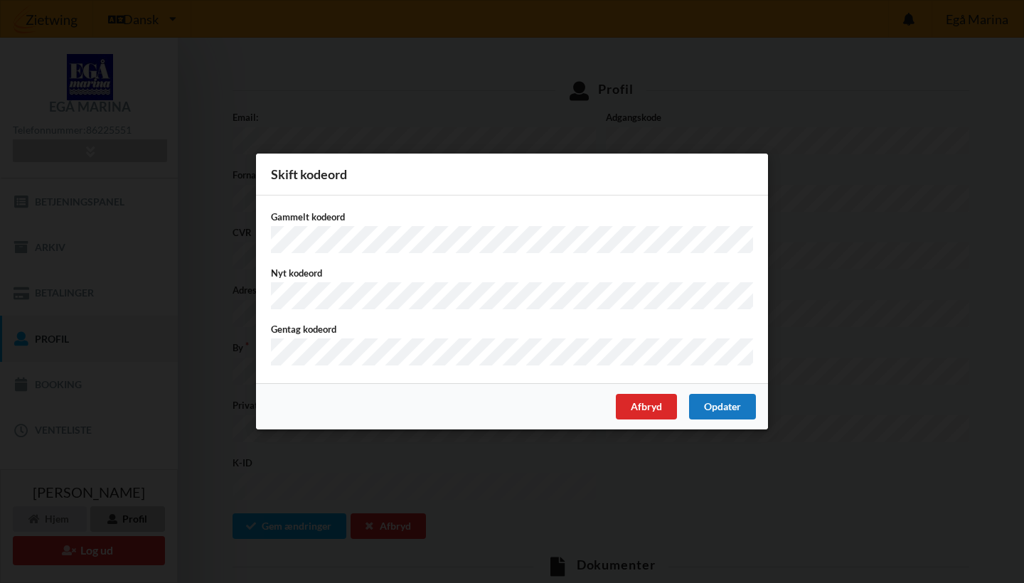
click at [732, 407] on div "Opdater" at bounding box center [722, 407] width 67 height 26
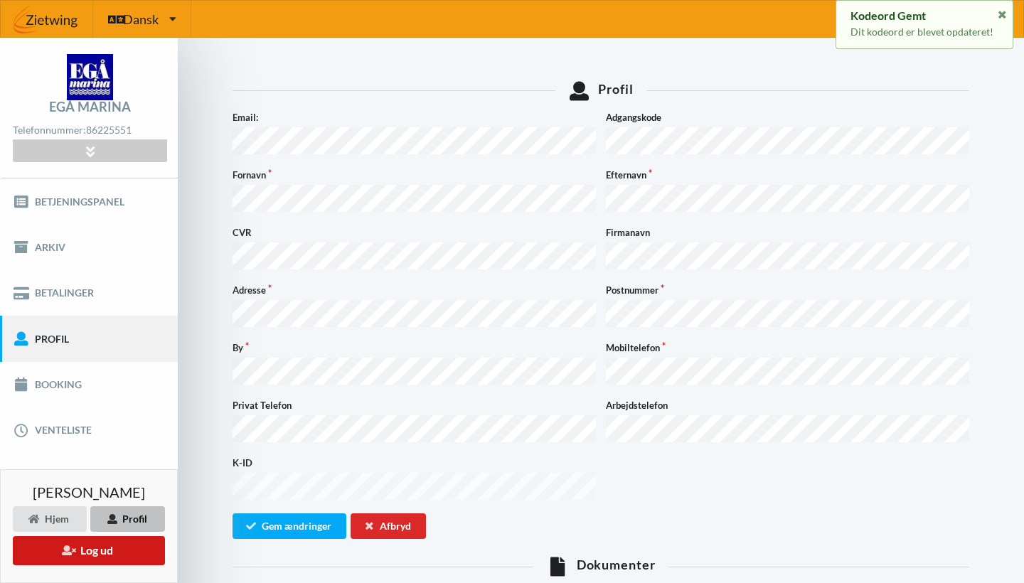
click at [92, 555] on button "Log ud" at bounding box center [89, 550] width 152 height 29
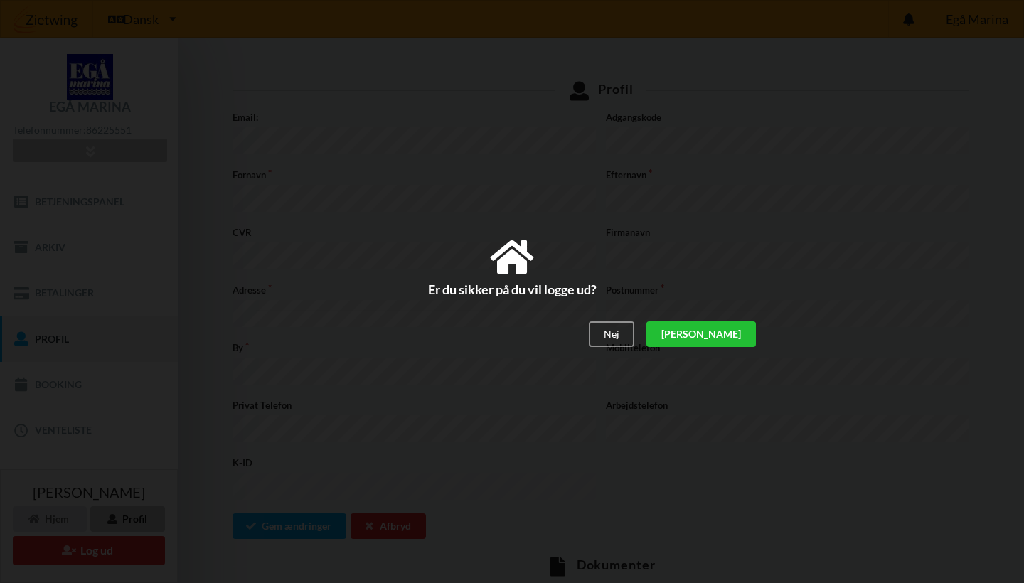
click at [748, 329] on div "[PERSON_NAME]" at bounding box center [700, 335] width 109 height 26
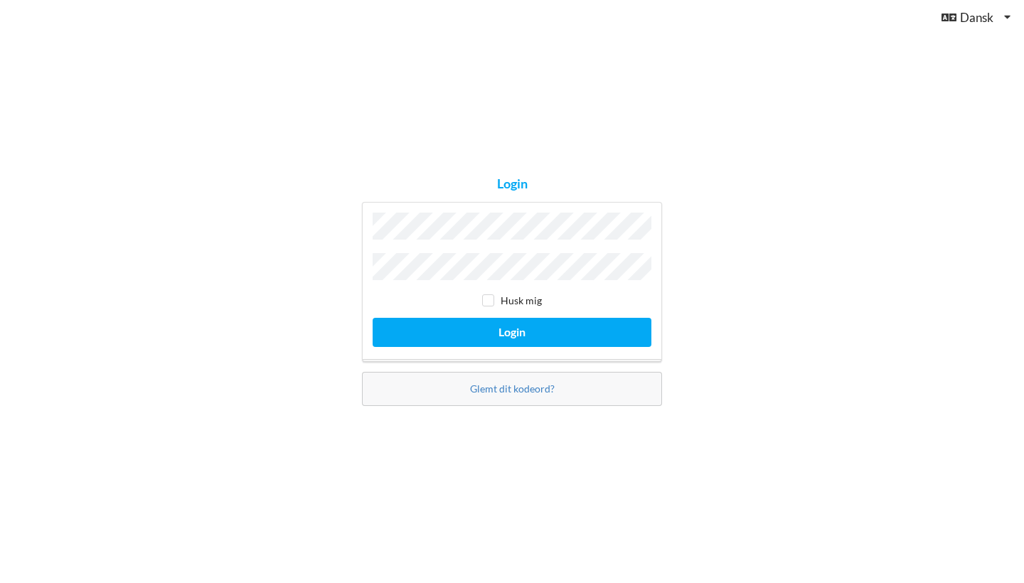
click at [512, 328] on button "Login" at bounding box center [512, 332] width 279 height 29
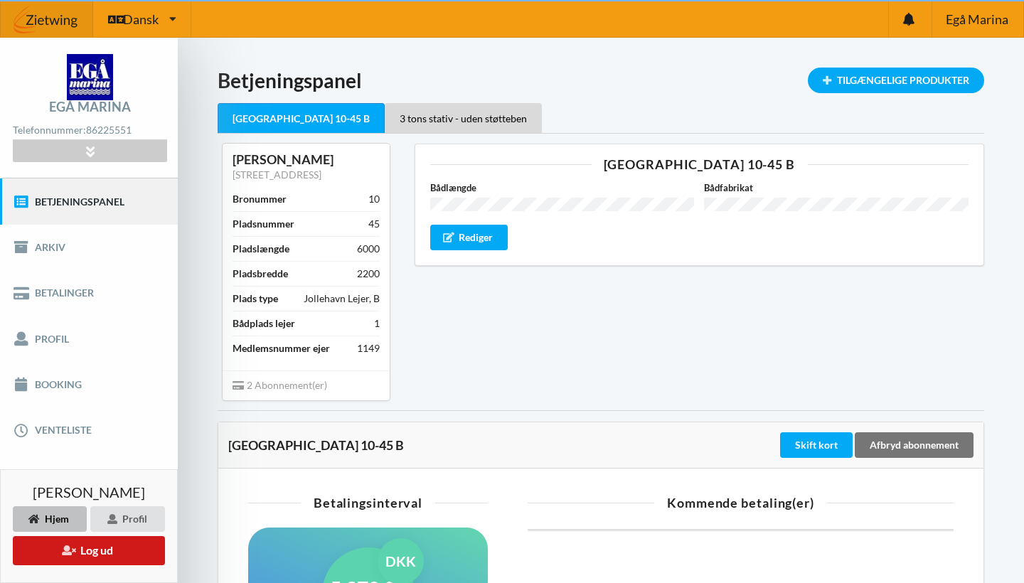
click at [102, 551] on button "Log ud" at bounding box center [89, 550] width 152 height 29
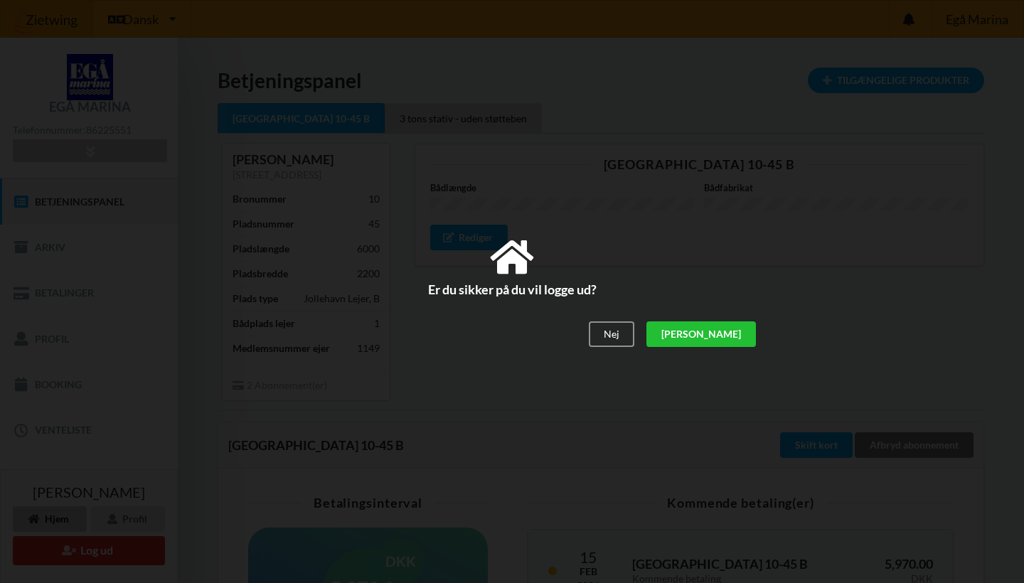
click at [747, 330] on div "[PERSON_NAME]" at bounding box center [700, 335] width 109 height 26
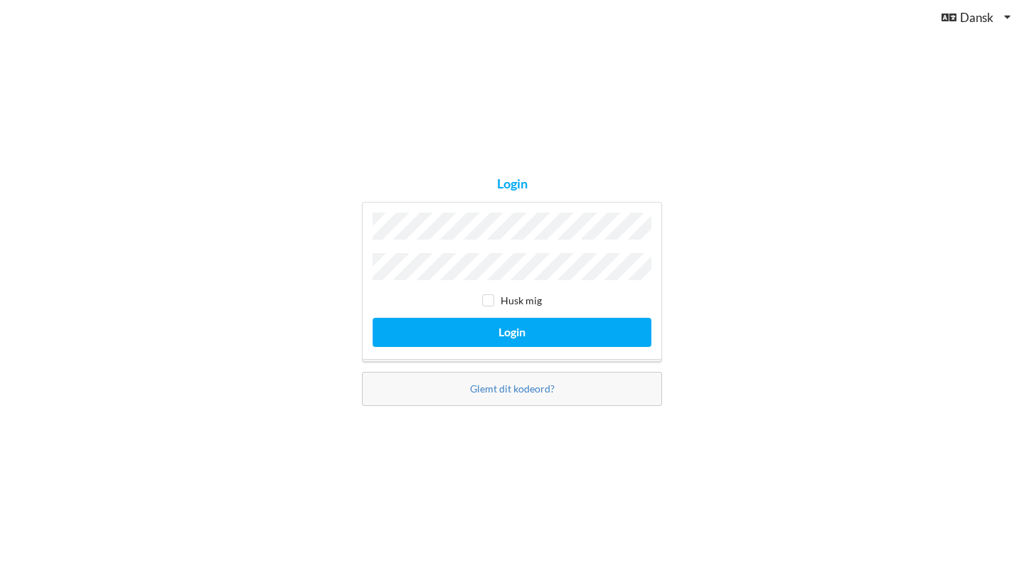
click at [491, 295] on input "checkbox" at bounding box center [488, 300] width 12 height 12
checkbox input "true"
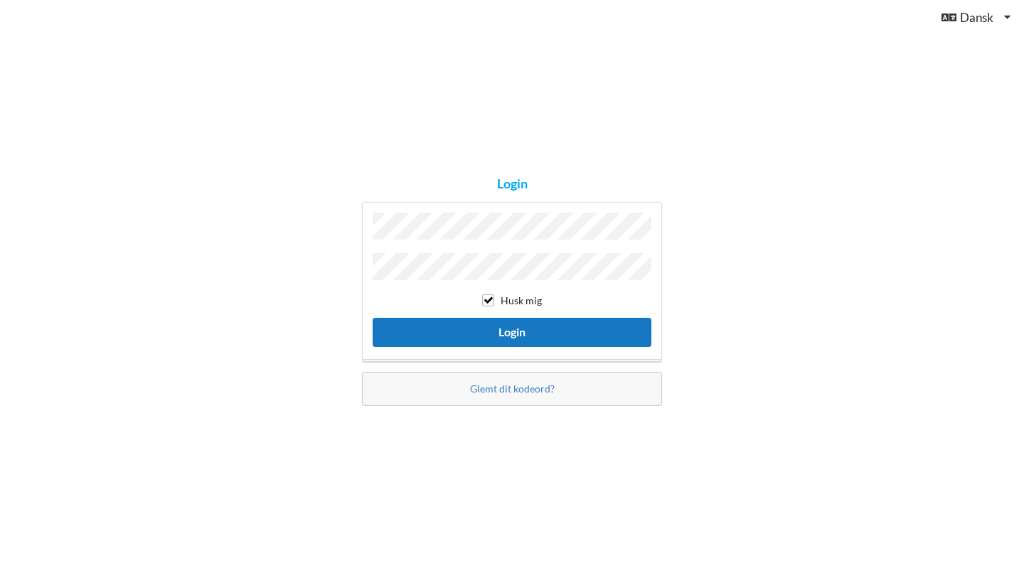
click at [525, 329] on button "Login" at bounding box center [512, 332] width 279 height 29
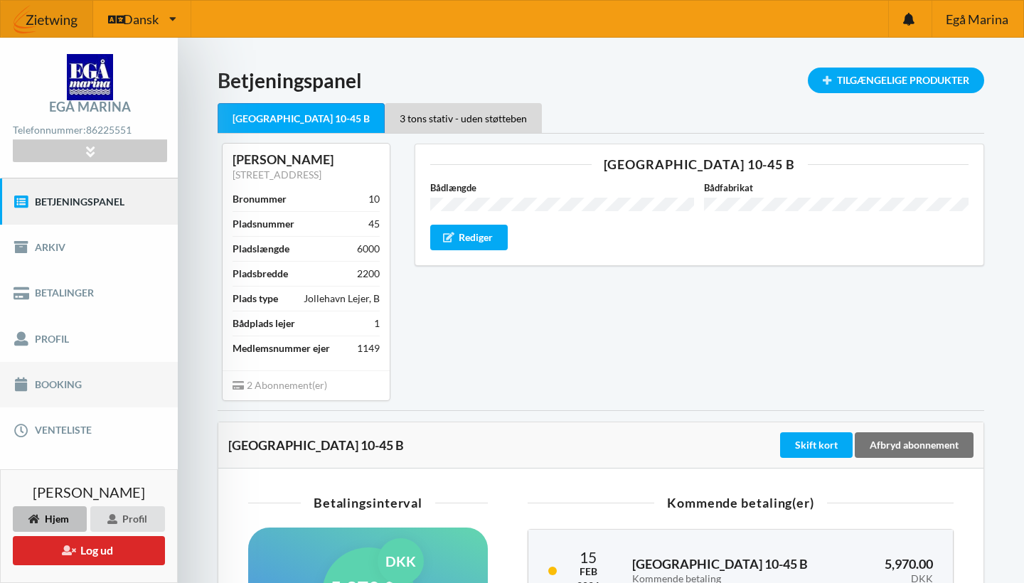
click at [64, 387] on link "Booking" at bounding box center [89, 385] width 178 height 46
